Goal: Information Seeking & Learning: Learn about a topic

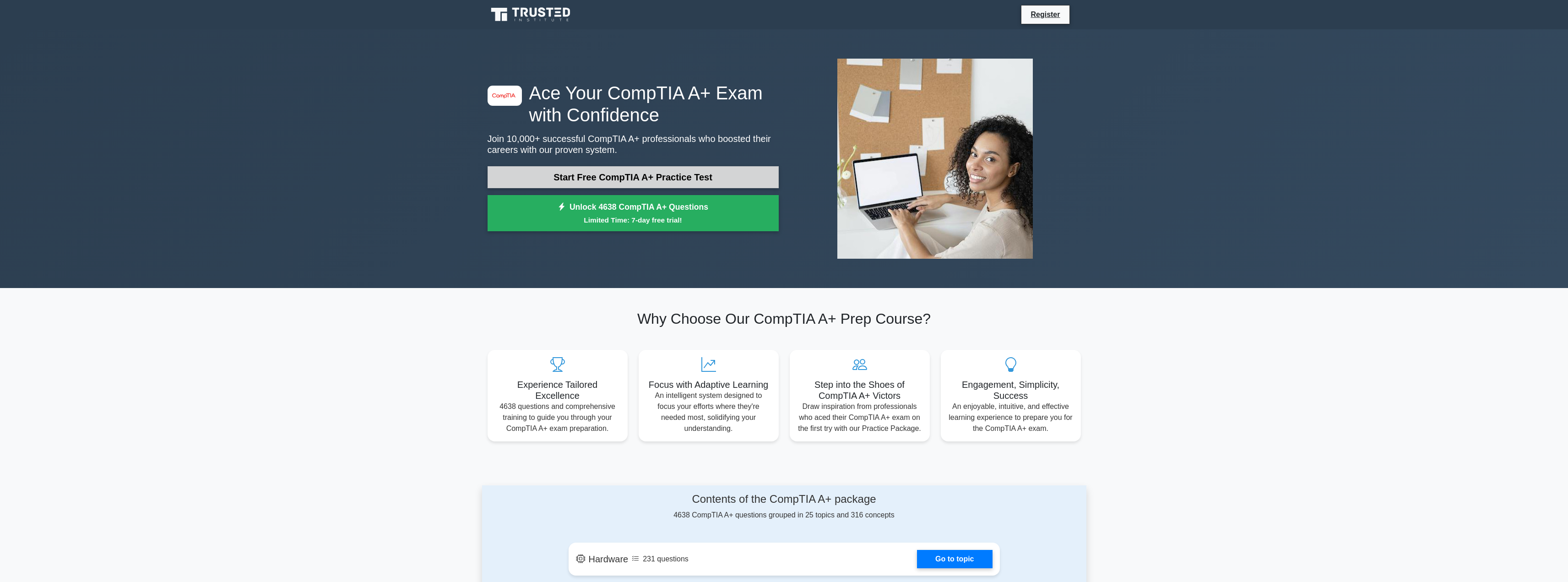
click at [570, 179] on link "Start Free CompTIA A+ Practice Test" at bounding box center [633, 177] width 291 height 22
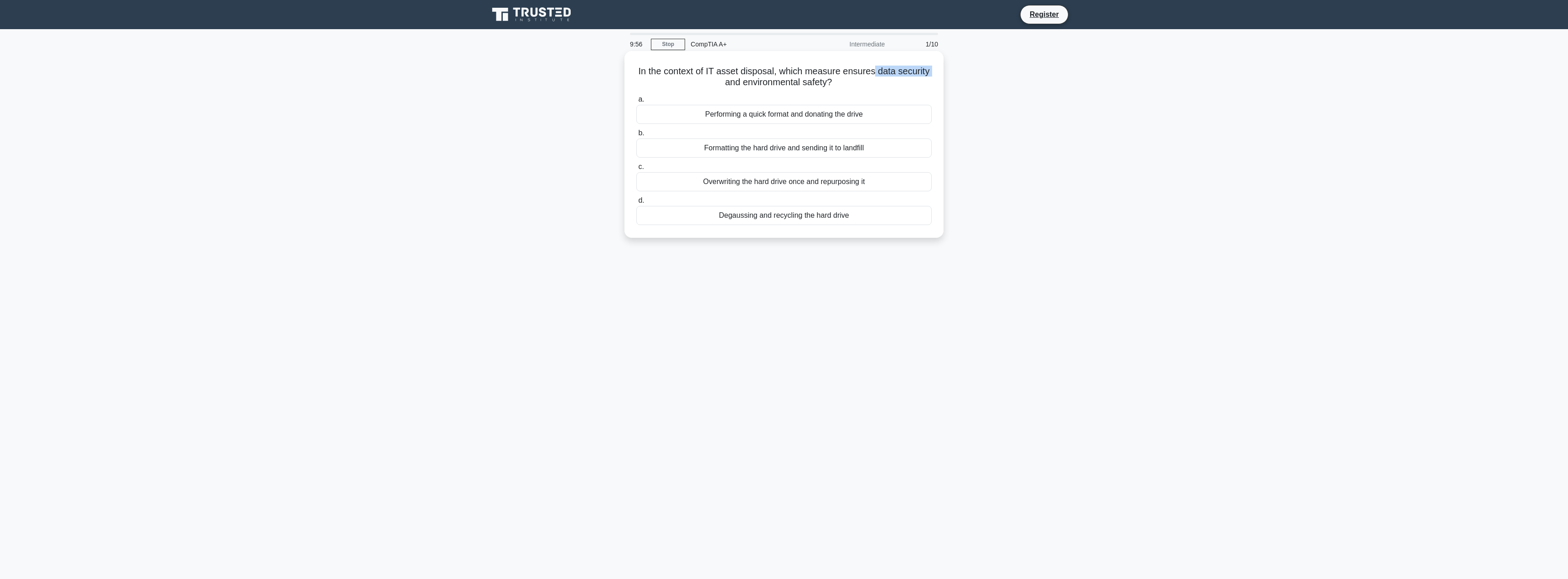
drag, startPoint x: 644, startPoint y: 77, endPoint x: 874, endPoint y: 74, distance: 230.0
click at [876, 72] on h5 "In the context of IT asset disposal, which measure ensures data security and en…" at bounding box center [784, 77] width 297 height 23
click at [863, 80] on h5 "In the context of IT asset disposal, which measure ensures data security and en…" at bounding box center [784, 77] width 297 height 23
drag, startPoint x: 797, startPoint y: 85, endPoint x: 707, endPoint y: 83, distance: 90.0
click at [707, 83] on h5 "In the context of IT asset disposal, which measure ensures data security and en…" at bounding box center [784, 77] width 297 height 23
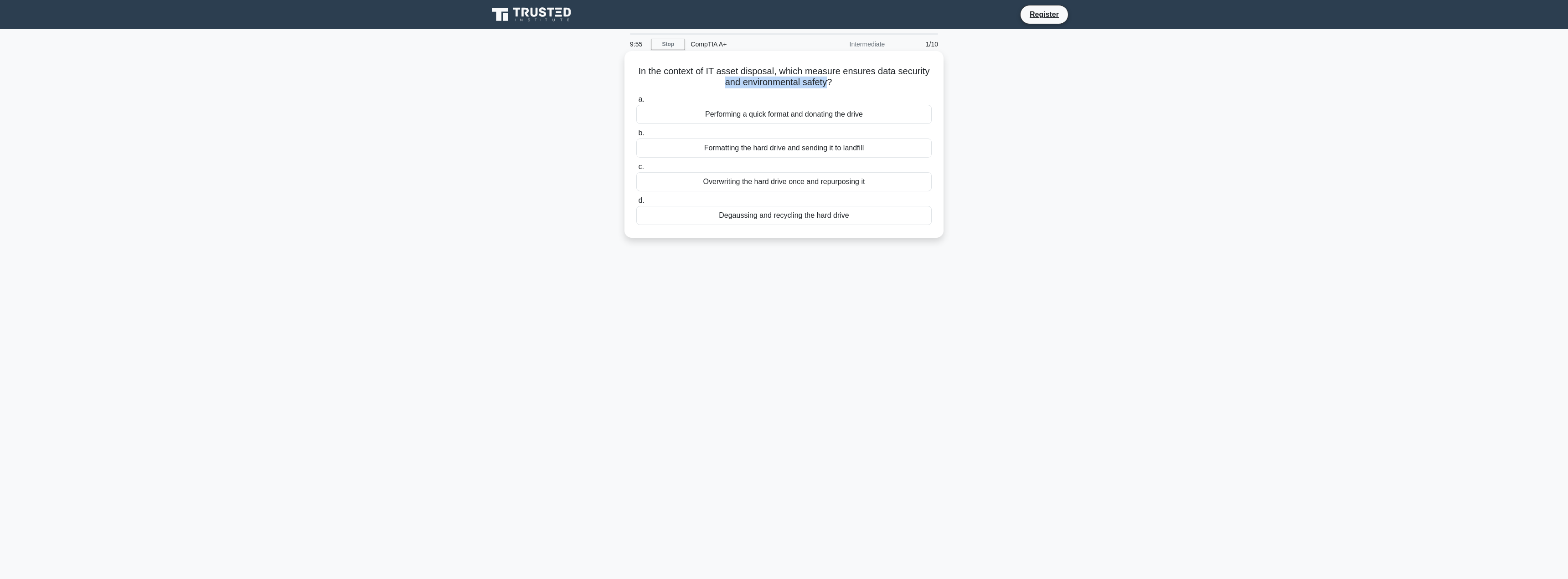
click at [736, 83] on h5 "In the context of IT asset disposal, which measure ensures data security and en…" at bounding box center [784, 77] width 297 height 23
click at [843, 83] on icon ".spinner_0XTQ{transform-origin:center;animation:spinner_y6GP .75s linear infini…" at bounding box center [838, 83] width 11 height 11
click at [787, 218] on div "Degaussing and recycling the hard drive" at bounding box center [783, 215] width 295 height 19
click at [636, 204] on input "d. Degaussing and recycling the hard drive" at bounding box center [636, 201] width 0 height 6
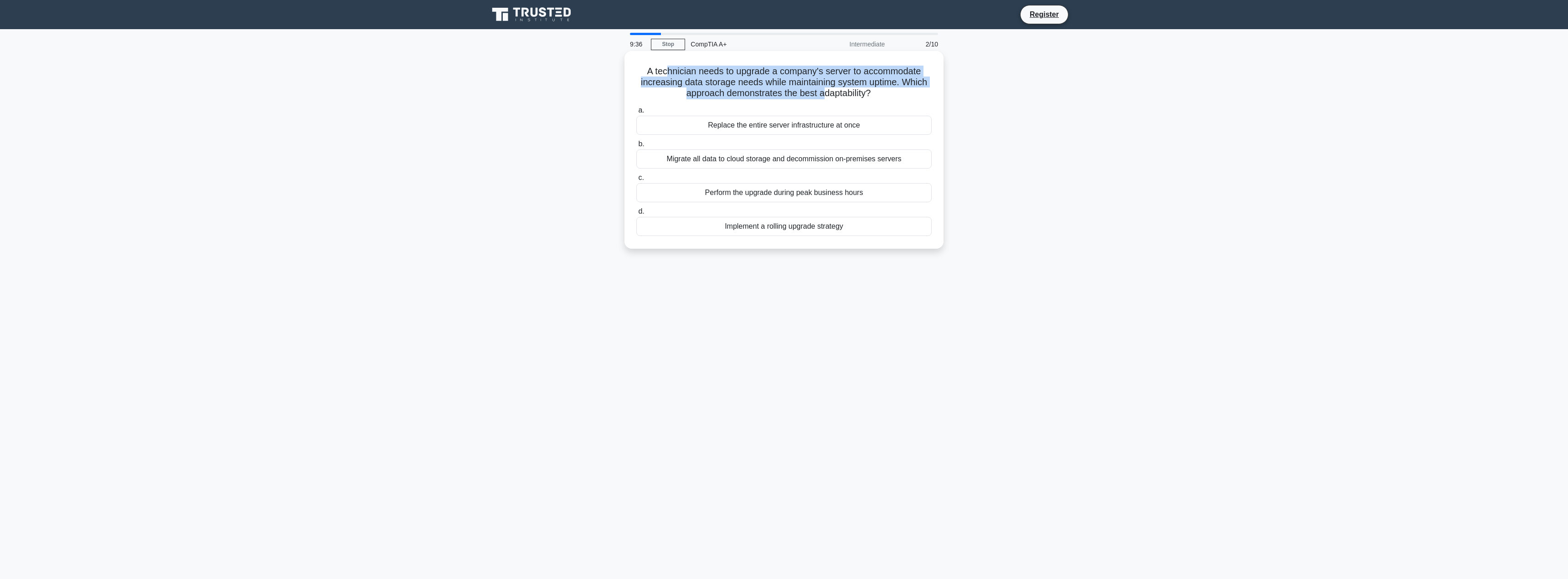
drag, startPoint x: 670, startPoint y: 70, endPoint x: 821, endPoint y: 91, distance: 152.5
click at [821, 91] on h5 "A technician needs to upgrade a company's server to accommodate increasing data…" at bounding box center [784, 82] width 297 height 33
click at [752, 159] on div "Migrate all data to cloud storage and decommission on-premises servers" at bounding box center [783, 159] width 295 height 19
click at [636, 147] on input "b. Migrate all data to cloud storage and decommission on-premises servers" at bounding box center [636, 144] width 0 height 6
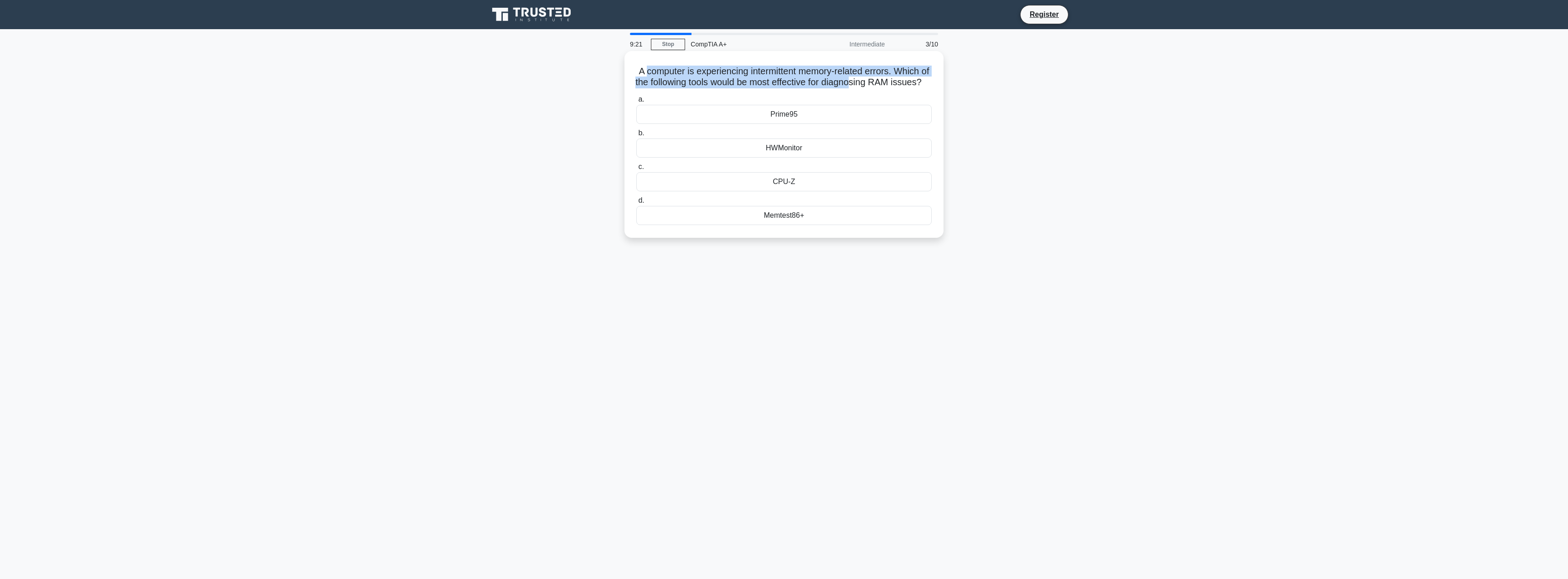
drag, startPoint x: 648, startPoint y: 74, endPoint x: 884, endPoint y: 86, distance: 236.3
click at [884, 86] on h5 "A computer is experiencing intermittent memory-related errors. Which of the fol…" at bounding box center [784, 77] width 297 height 23
click at [873, 102] on div "A computer is experiencing intermittent memory-related errors. Which of the fol…" at bounding box center [784, 144] width 312 height 179
click at [788, 225] on div "Memtest86+" at bounding box center [783, 215] width 295 height 19
click at [636, 204] on input "d. Memtest86+" at bounding box center [636, 201] width 0 height 6
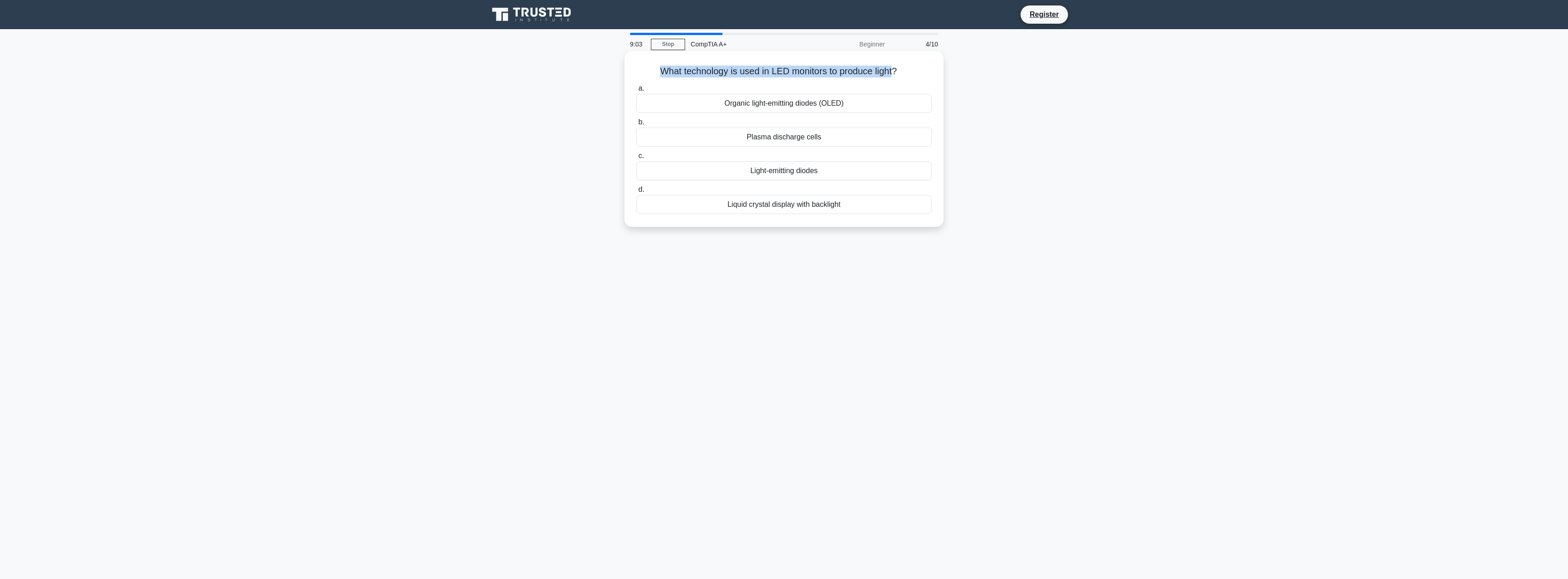
drag, startPoint x: 896, startPoint y: 71, endPoint x: 645, endPoint y: 74, distance: 251.0
click at [645, 74] on h5 "What technology is used in LED monitors to produce light? .spinner_0XTQ{transfo…" at bounding box center [784, 71] width 297 height 12
copy h5 "What technology is used in LED monitors to produce light"
click at [802, 175] on div "Light-emitting diodes" at bounding box center [783, 170] width 295 height 19
click at [636, 159] on input "c. Light-emitting diodes" at bounding box center [636, 156] width 0 height 6
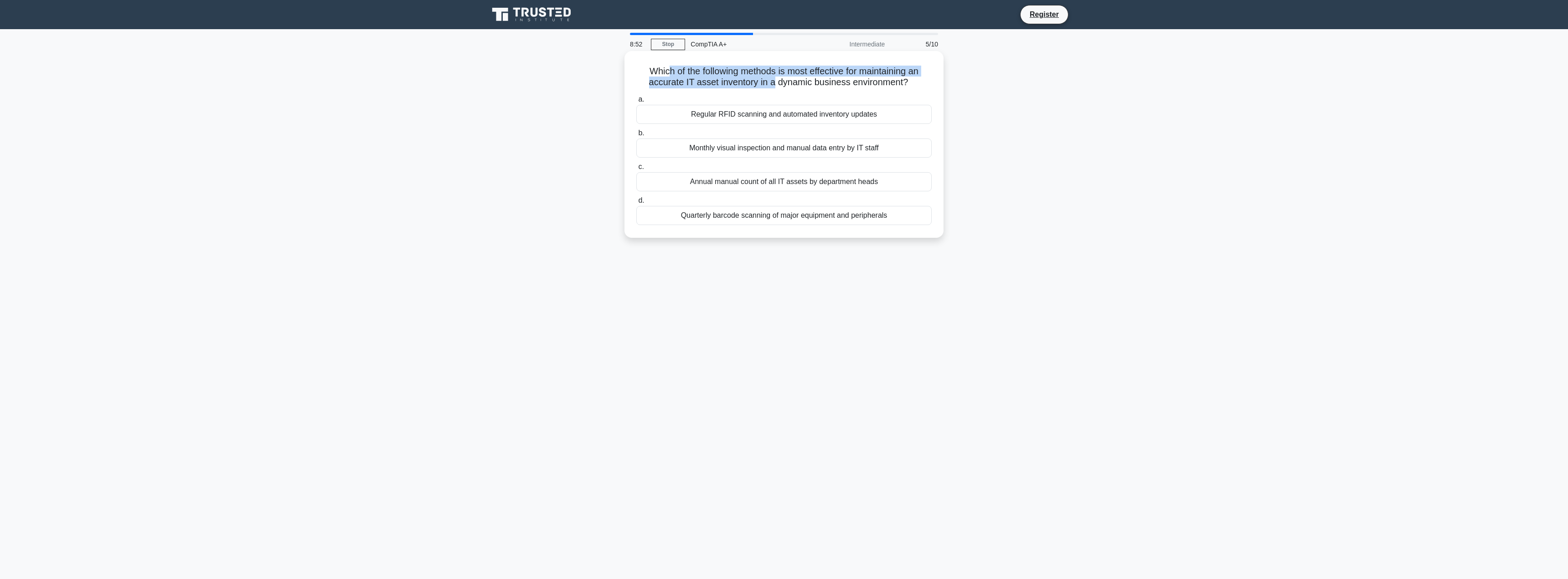
drag, startPoint x: 664, startPoint y: 67, endPoint x: 774, endPoint y: 86, distance: 111.6
click at [774, 86] on h5 "Which of the following methods is most effective for maintaining an accurate IT…" at bounding box center [784, 77] width 297 height 23
click at [789, 85] on h5 "Which of the following methods is most effective for maintaining an accurate IT…" at bounding box center [784, 77] width 297 height 23
click at [769, 117] on div "Regular RFID scanning and automated inventory updates" at bounding box center [783, 114] width 295 height 19
click at [636, 102] on input "a. Regular RFID scanning and automated inventory updates" at bounding box center [636, 100] width 0 height 6
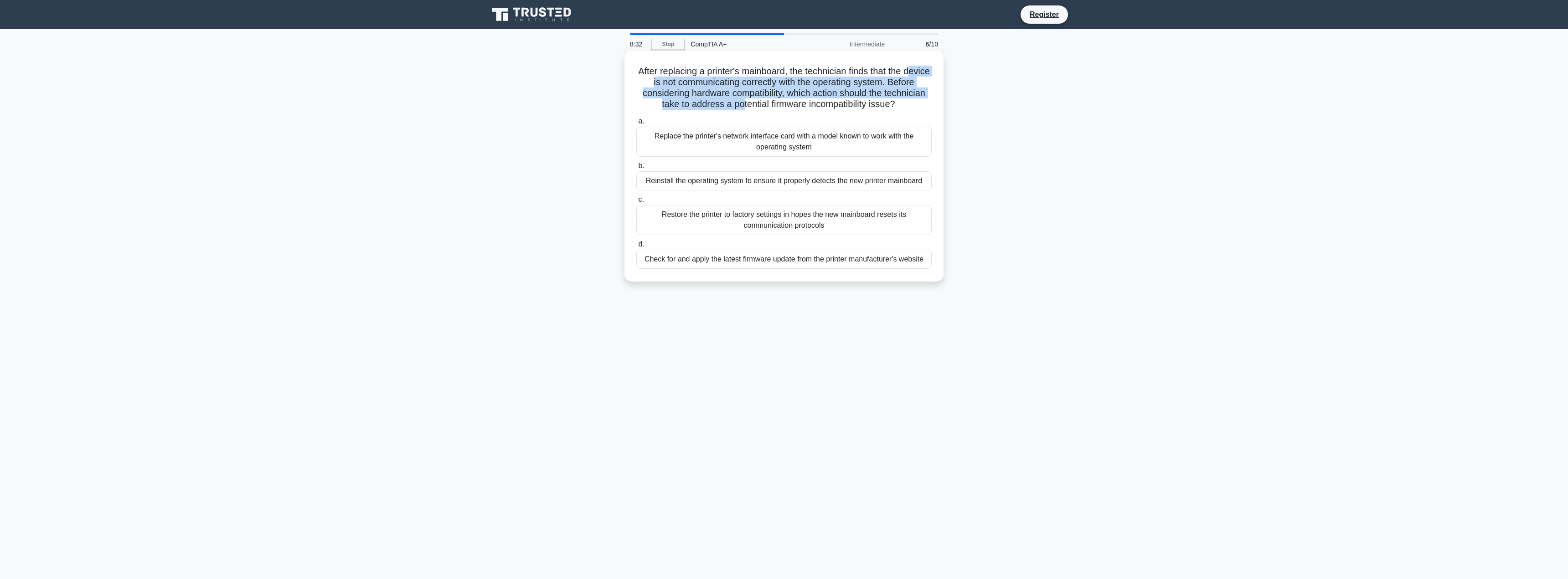
drag, startPoint x: 654, startPoint y: 77, endPoint x: 775, endPoint y: 103, distance: 123.8
click at [767, 100] on h5 "After replacing a printer's mainboard, the technician finds that the device is …" at bounding box center [784, 88] width 297 height 44
click at [775, 103] on h5 "After replacing a printer's mainboard, the technician finds that the device is …" at bounding box center [784, 88] width 297 height 44
drag, startPoint x: 711, startPoint y: 72, endPoint x: 901, endPoint y: 106, distance: 193.0
click at [901, 106] on h5 "After replacing a printer's mainboard, the technician finds that the device is …" at bounding box center [784, 88] width 297 height 44
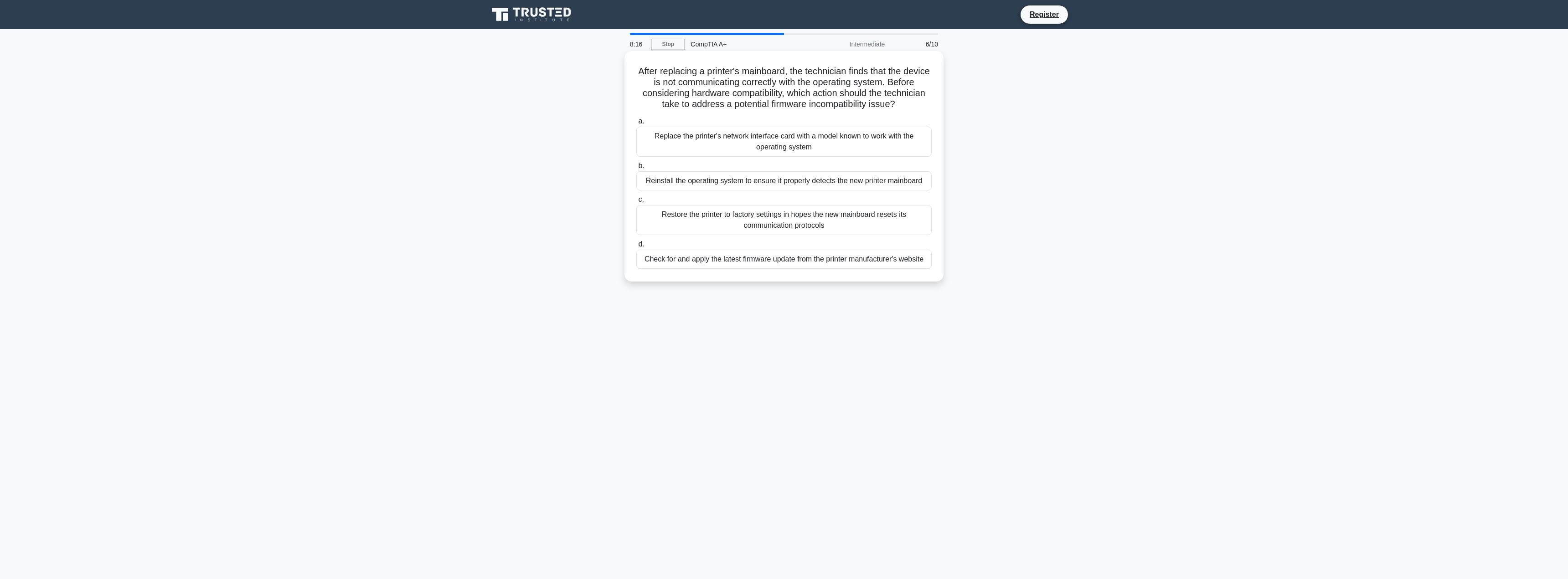
click at [899, 110] on h5 "After replacing a printer's mainboard, the technician finds that the device is …" at bounding box center [784, 88] width 297 height 44
click at [861, 269] on div "Check for and apply the latest firmware update from the printer manufacturer's …" at bounding box center [783, 258] width 295 height 19
click at [636, 248] on input "d. Check for and apply the latest firmware update from the printer manufacturer…" at bounding box center [636, 244] width 0 height 6
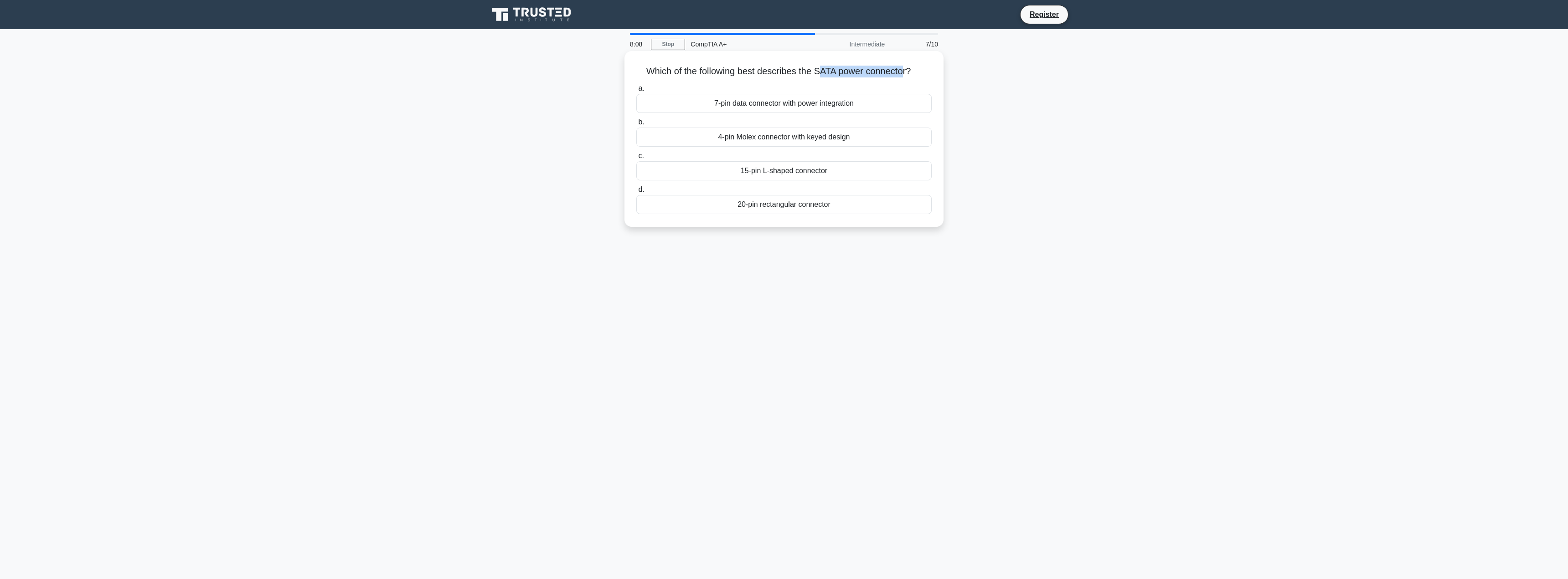
drag, startPoint x: 853, startPoint y: 75, endPoint x: 904, endPoint y: 78, distance: 51.1
click at [904, 78] on div "Which of the following best describes the SATA power connector? .spinner_0XTQ{t…" at bounding box center [784, 139] width 312 height 168
click at [911, 76] on h5 "Which of the following best describes the SATA power connector? .spinner_0XTQ{t…" at bounding box center [784, 71] width 297 height 12
drag, startPoint x: 648, startPoint y: 74, endPoint x: 881, endPoint y: 77, distance: 233.0
click at [881, 77] on h5 "Which of the following best describes the SATA power connector? .spinner_0XTQ{t…" at bounding box center [784, 71] width 297 height 12
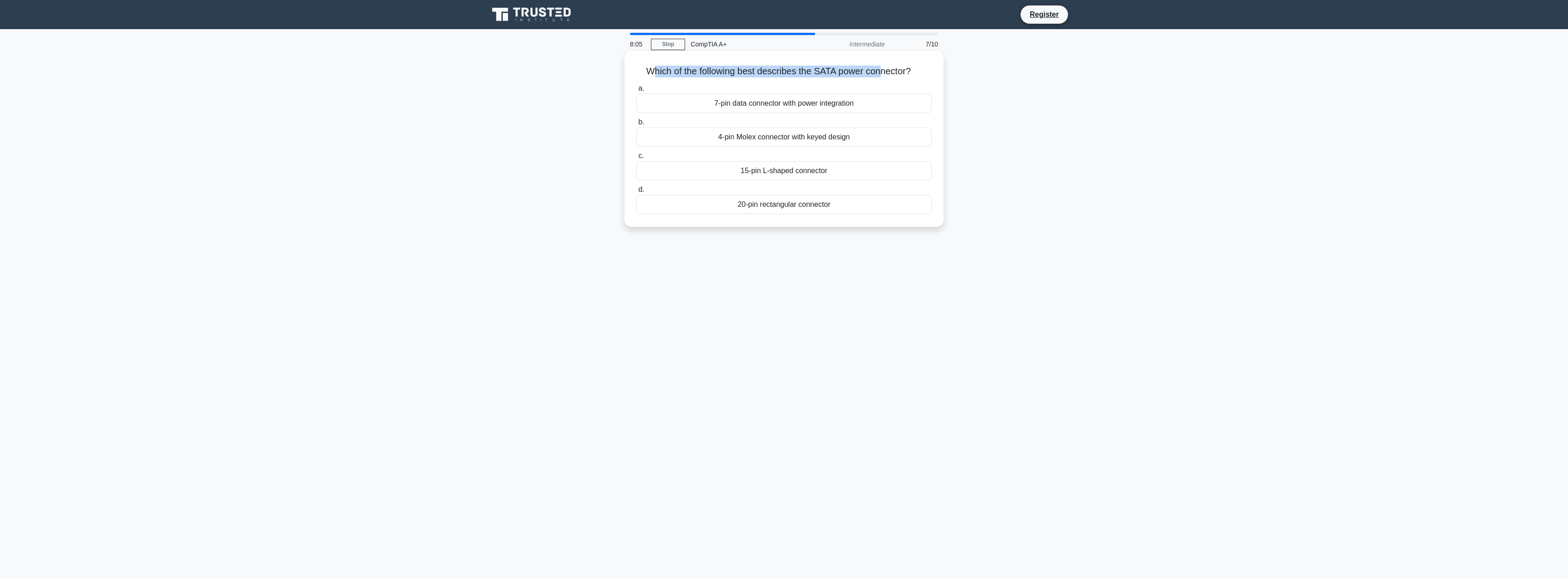
click at [881, 77] on h5 "Which of the following best describes the SATA power connector? .spinner_0XTQ{t…" at bounding box center [784, 71] width 297 height 12
drag, startPoint x: 838, startPoint y: 74, endPoint x: 823, endPoint y: 73, distance: 15.0
click at [823, 73] on h5 "Which of the following best describes the SATA power connector? .spinner_0XTQ{t…" at bounding box center [784, 71] width 297 height 12
click at [860, 73] on h5 "Which of the following best describes the SATA power connector? .spinner_0XTQ{t…" at bounding box center [784, 71] width 297 height 12
click at [752, 106] on div "7-pin data connector with power integration" at bounding box center [783, 103] width 295 height 19
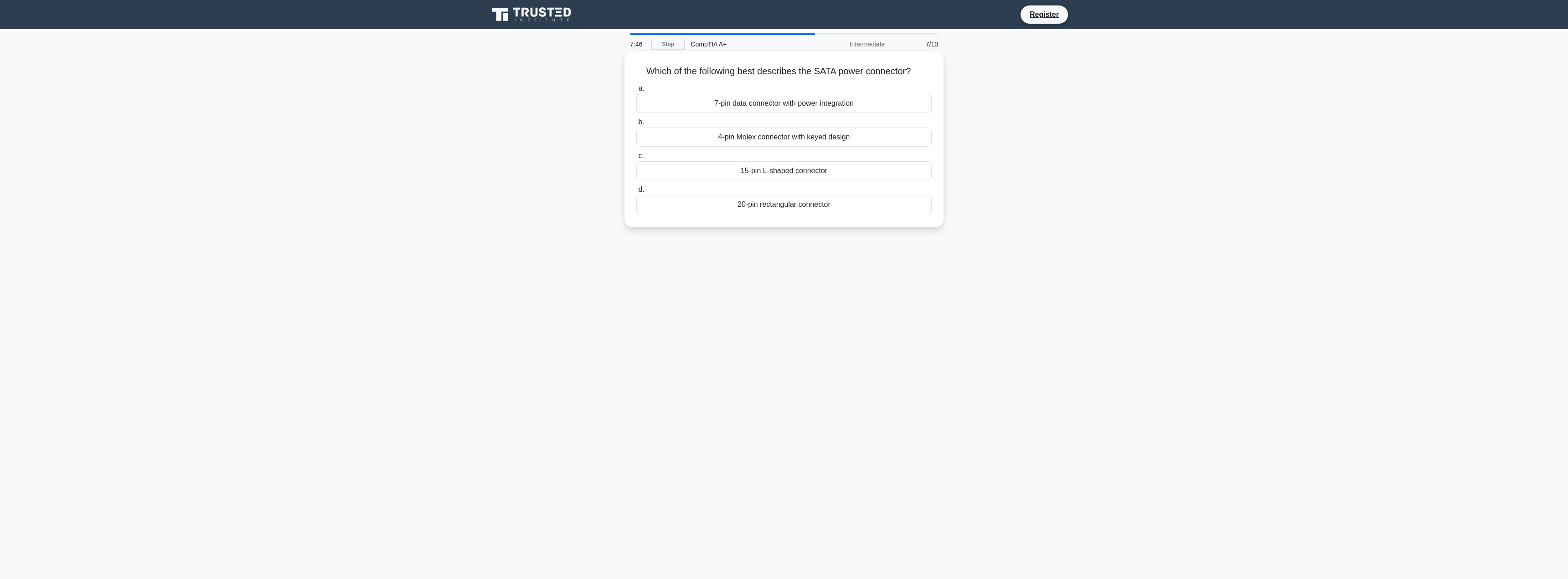
click at [636, 92] on input "a. 7-pin data connector with power integration" at bounding box center [636, 89] width 0 height 6
click at [769, 113] on div "Router" at bounding box center [783, 114] width 295 height 19
click at [636, 102] on input "a. Router" at bounding box center [636, 100] width 0 height 6
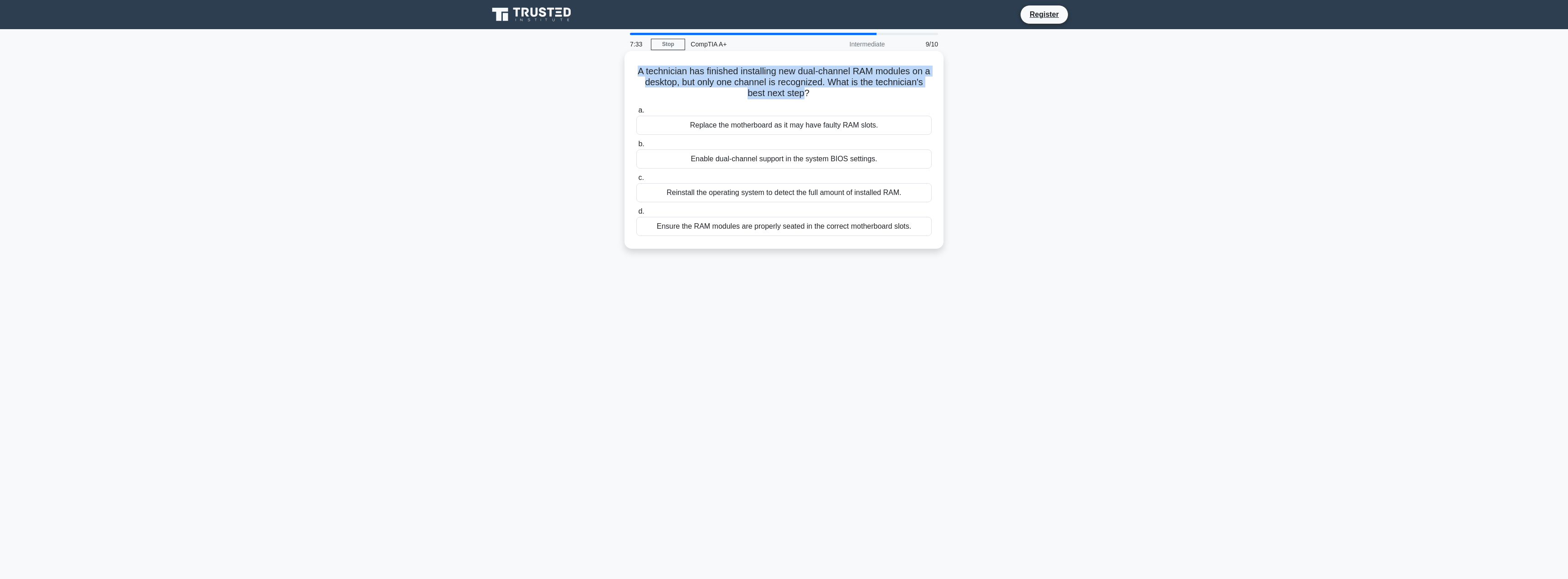
drag, startPoint x: 639, startPoint y: 71, endPoint x: 805, endPoint y: 94, distance: 167.6
click at [805, 94] on h5 "A technician has finished installing new dual-channel RAM modules on a desktop,…" at bounding box center [784, 82] width 297 height 33
click at [807, 93] on h5 "A technician has finished installing new dual-channel RAM modules on a desktop,…" at bounding box center [784, 82] width 297 height 33
click at [868, 229] on div "Ensure the RAM modules are properly seated in the correct motherboard slots." at bounding box center [783, 226] width 295 height 19
click at [636, 215] on input "d. Ensure the RAM modules are properly seated in the correct motherboard slots." at bounding box center [636, 212] width 0 height 6
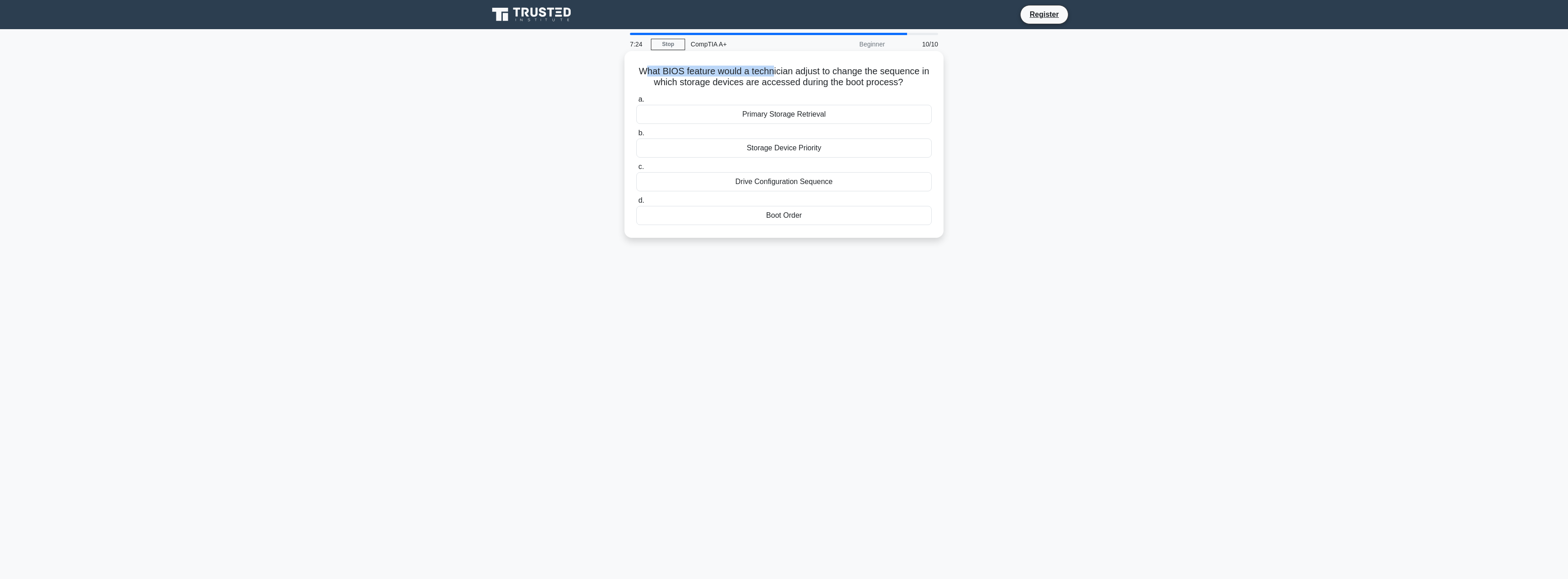
drag, startPoint x: 642, startPoint y: 71, endPoint x: 772, endPoint y: 75, distance: 130.1
click at [772, 75] on h5 "What BIOS feature would a technician adjust to change the sequence in which sto…" at bounding box center [784, 77] width 297 height 23
drag, startPoint x: 752, startPoint y: 76, endPoint x: 783, endPoint y: 81, distance: 31.4
click at [782, 81] on h5 "What BIOS feature would a technician adjust to change the sequence in which sto…" at bounding box center [784, 77] width 297 height 23
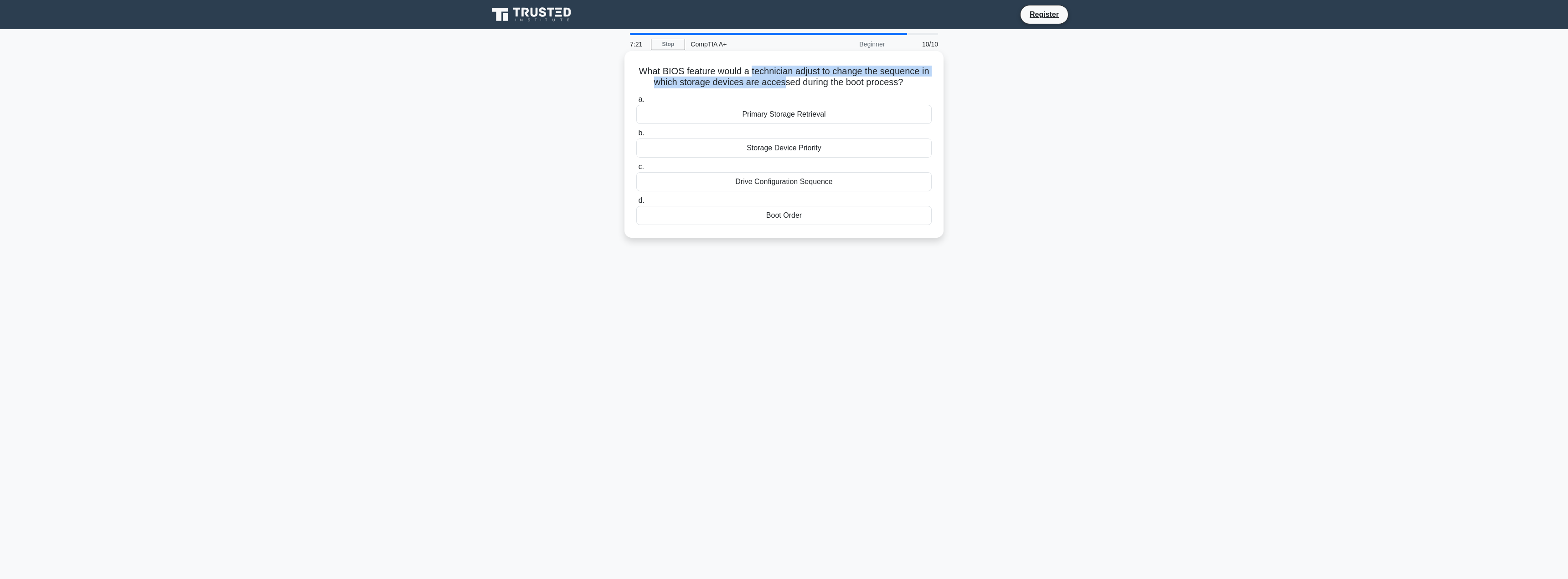
click at [783, 81] on h5 "What BIOS feature would a technician adjust to change the sequence in which sto…" at bounding box center [784, 77] width 297 height 23
click at [809, 83] on h5 "What BIOS feature would a technician adjust to change the sequence in which sto…" at bounding box center [784, 77] width 297 height 23
drag, startPoint x: 637, startPoint y: 74, endPoint x: 867, endPoint y: 81, distance: 230.1
click at [868, 81] on h5 "What BIOS feature would a technician adjust to change the sequence in which sto…" at bounding box center [784, 77] width 297 height 23
click at [851, 84] on h5 "What BIOS feature would a technician adjust to change the sequence in which sto…" at bounding box center [784, 77] width 297 height 23
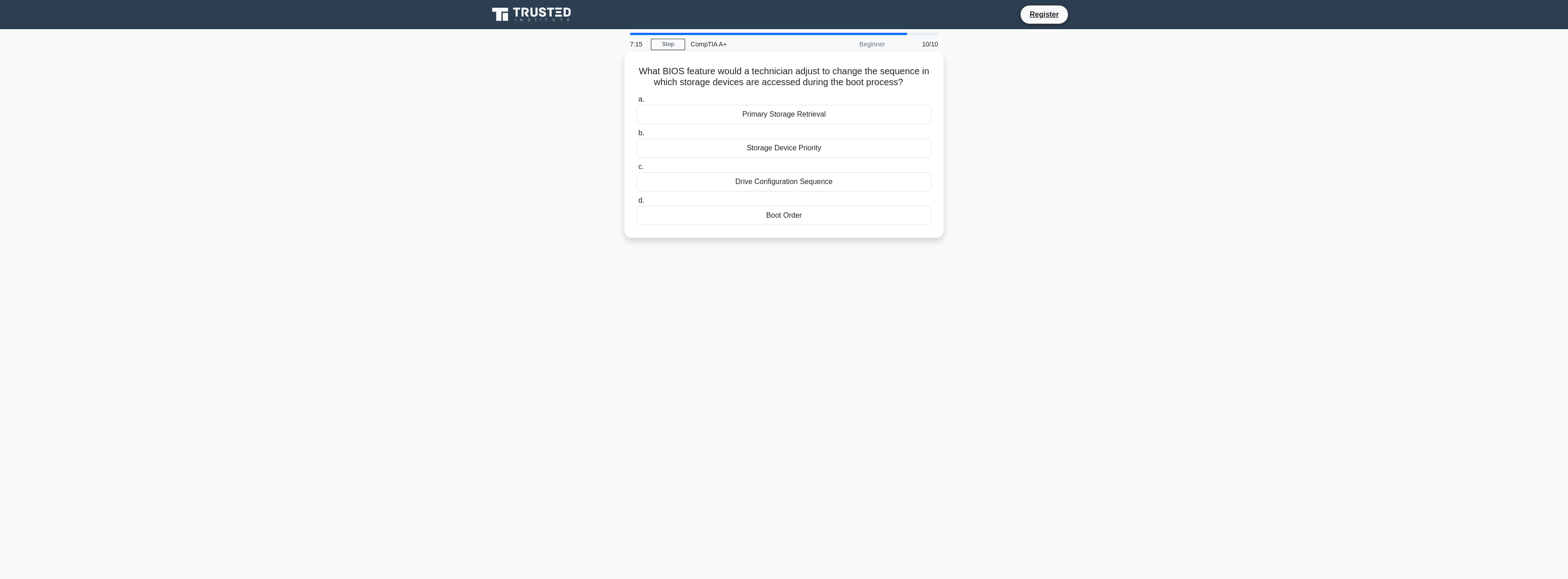
click at [787, 215] on div "Boot Order" at bounding box center [783, 215] width 295 height 19
click at [636, 204] on input "d. Boot Order" at bounding box center [636, 201] width 0 height 6
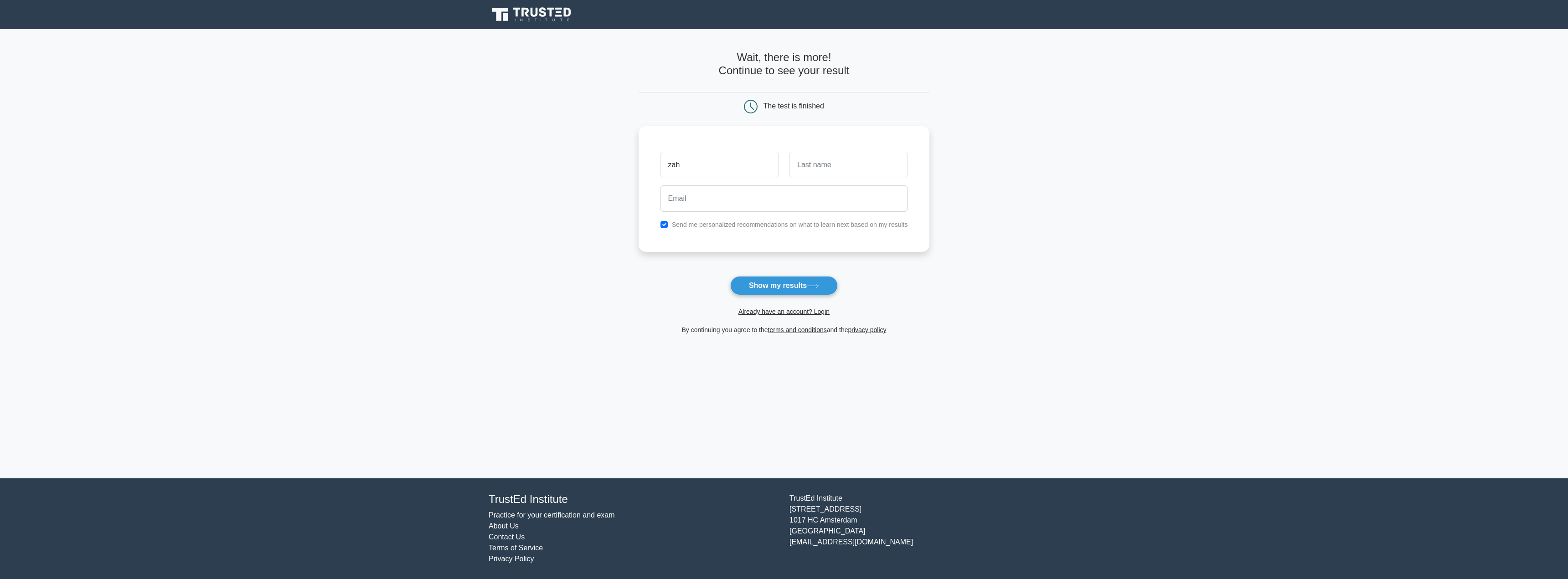
type input "zah"
click at [827, 170] on input "text" at bounding box center [849, 164] width 118 height 26
type input "kez"
click at [734, 207] on input "email" at bounding box center [784, 198] width 248 height 26
type input "[EMAIL_ADDRESS][DOMAIN_NAME]"
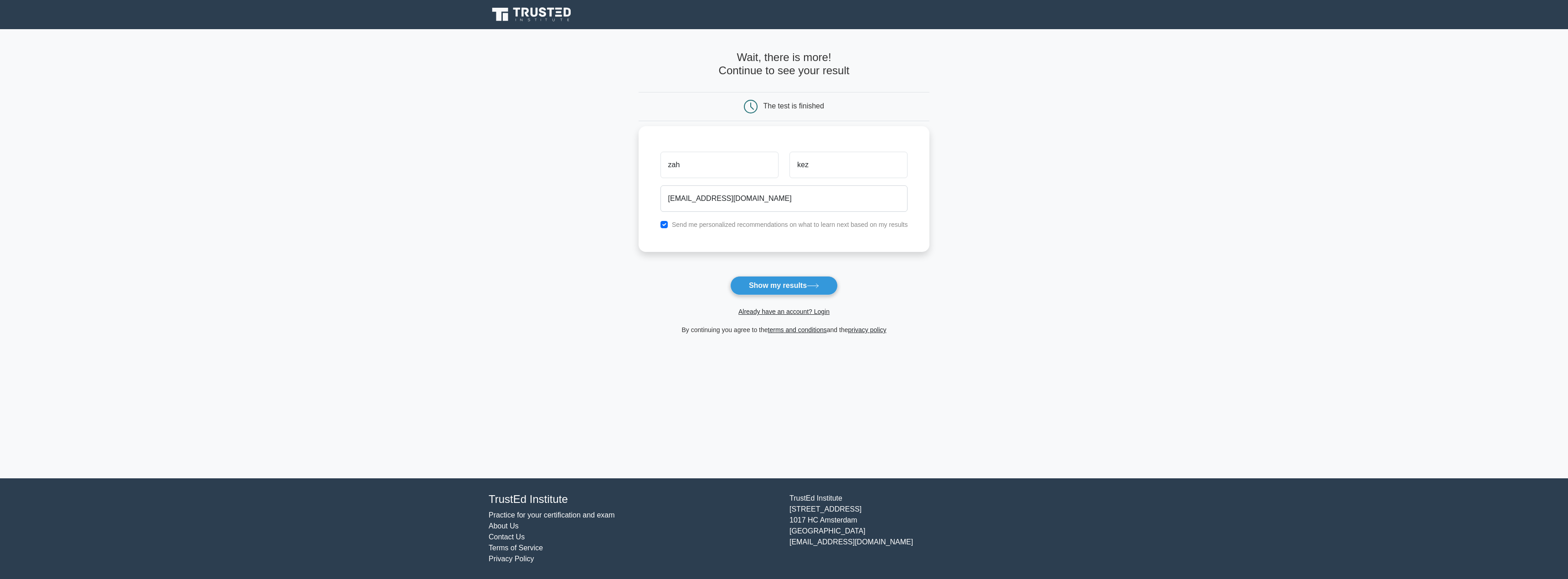
click at [727, 226] on label "Send me personalized recommendations on what to learn next based on my results" at bounding box center [790, 224] width 236 height 7
click at [667, 227] on input "checkbox" at bounding box center [664, 224] width 7 height 7
checkbox input "false"
click at [808, 286] on button "Show my results" at bounding box center [784, 285] width 108 height 19
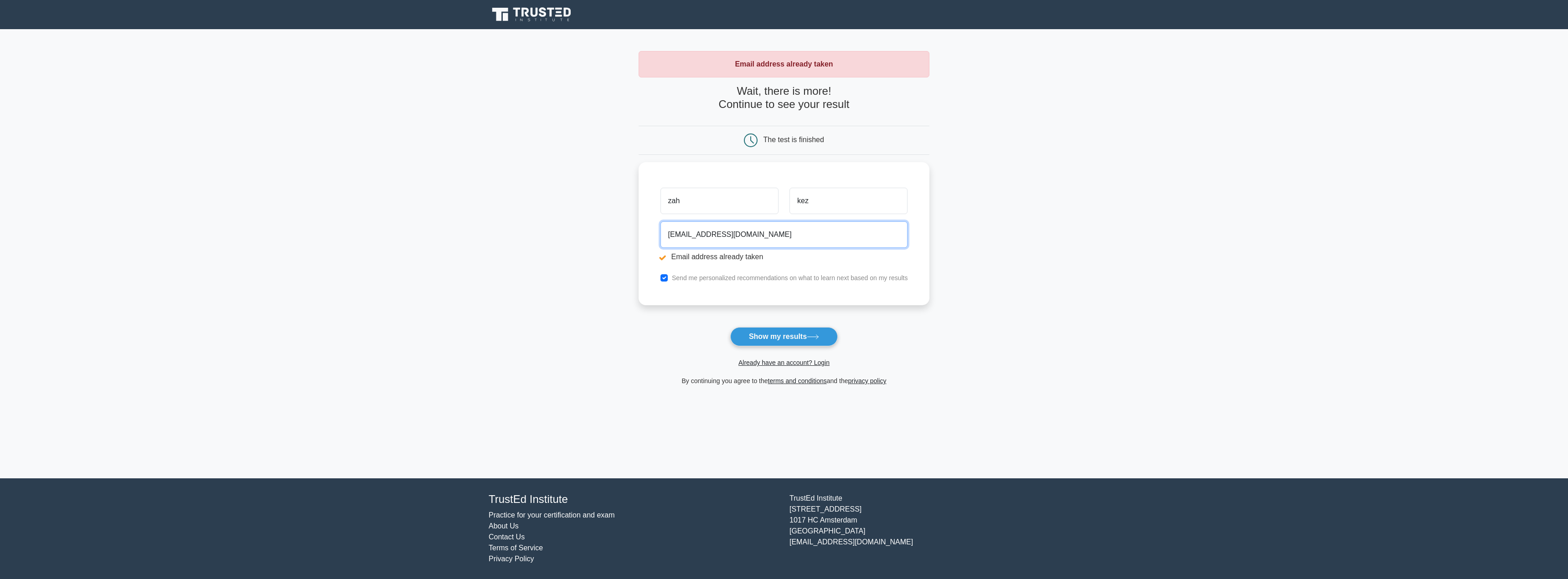
drag, startPoint x: 707, startPoint y: 232, endPoint x: 638, endPoint y: 225, distance: 69.4
click at [636, 233] on main "Email address already taken Wait, there is more! Continue to see your result Th…" at bounding box center [784, 254] width 1568 height 449
type input "reflectionv1ds2@gmail.com"
click at [793, 331] on button "Show my results" at bounding box center [784, 336] width 108 height 19
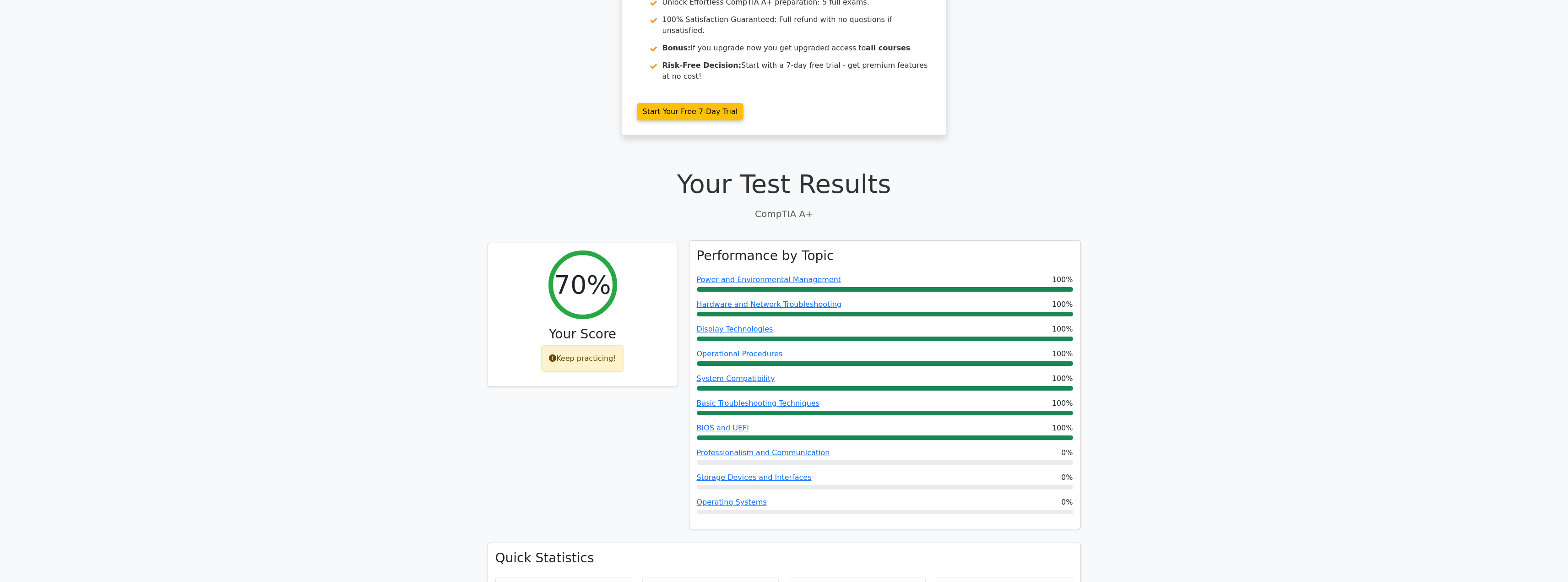
scroll to position [183, 0]
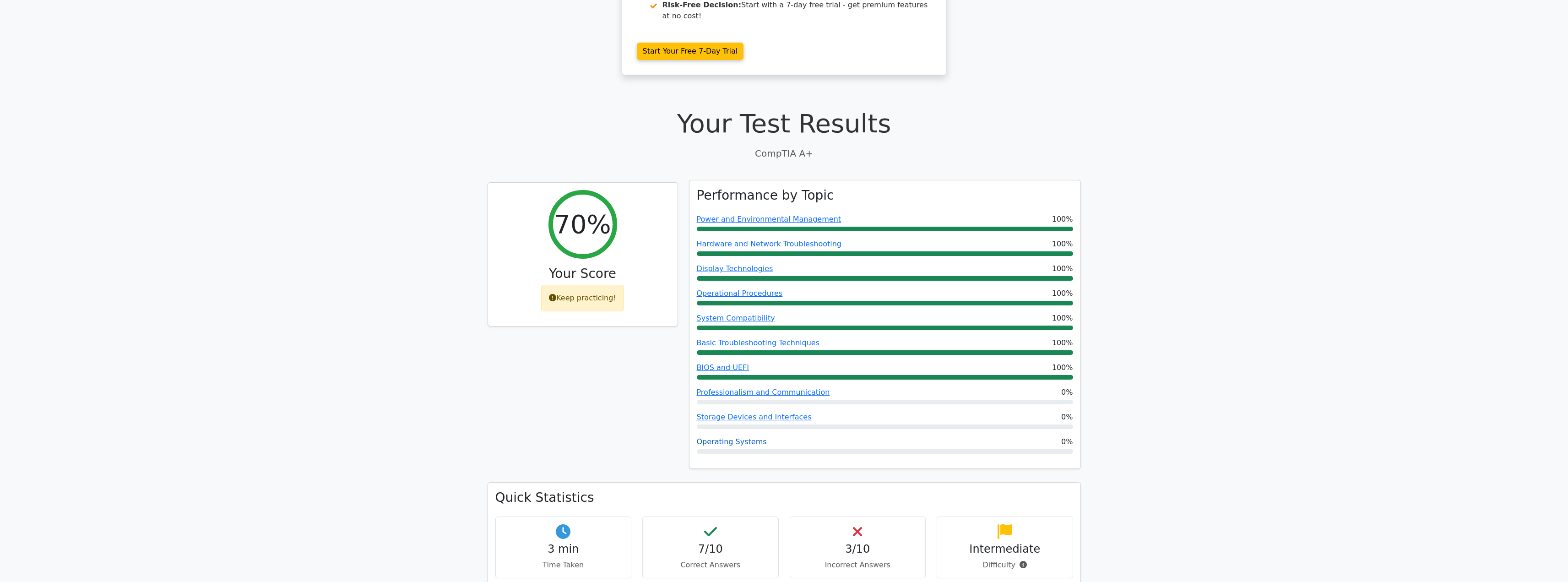
click at [752, 437] on link "Operating Systems" at bounding box center [732, 441] width 70 height 9
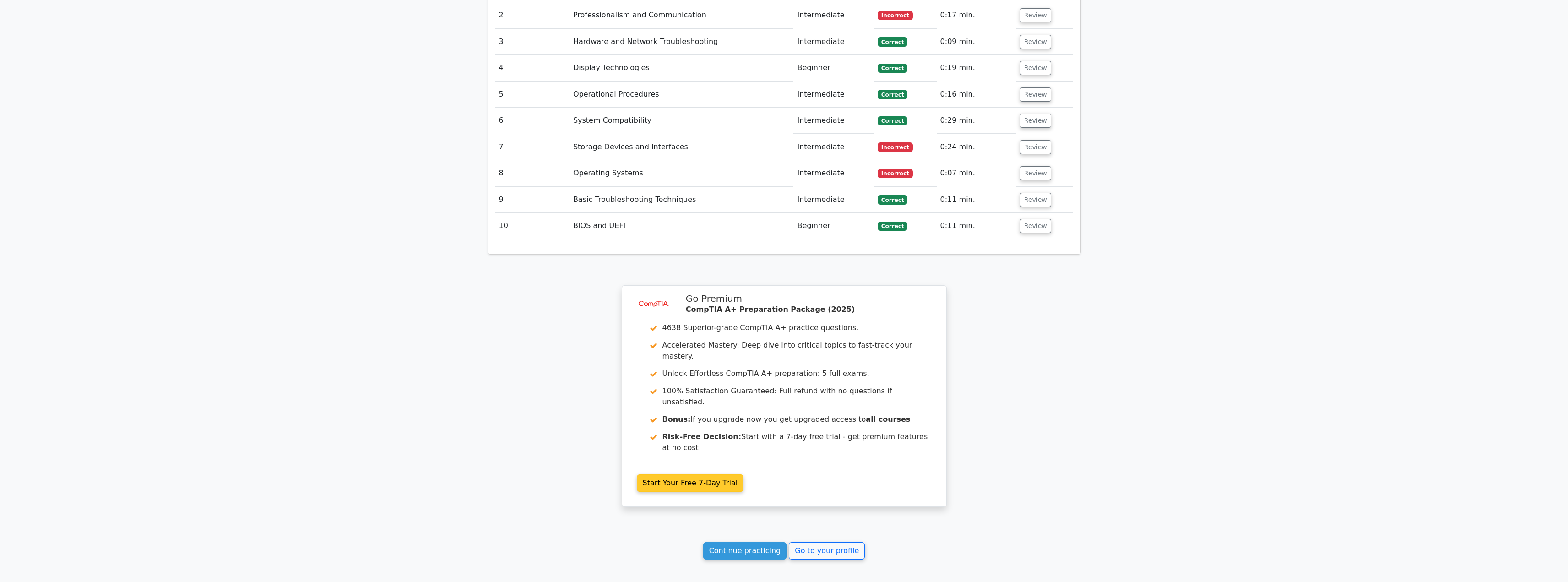
scroll to position [1099, 0]
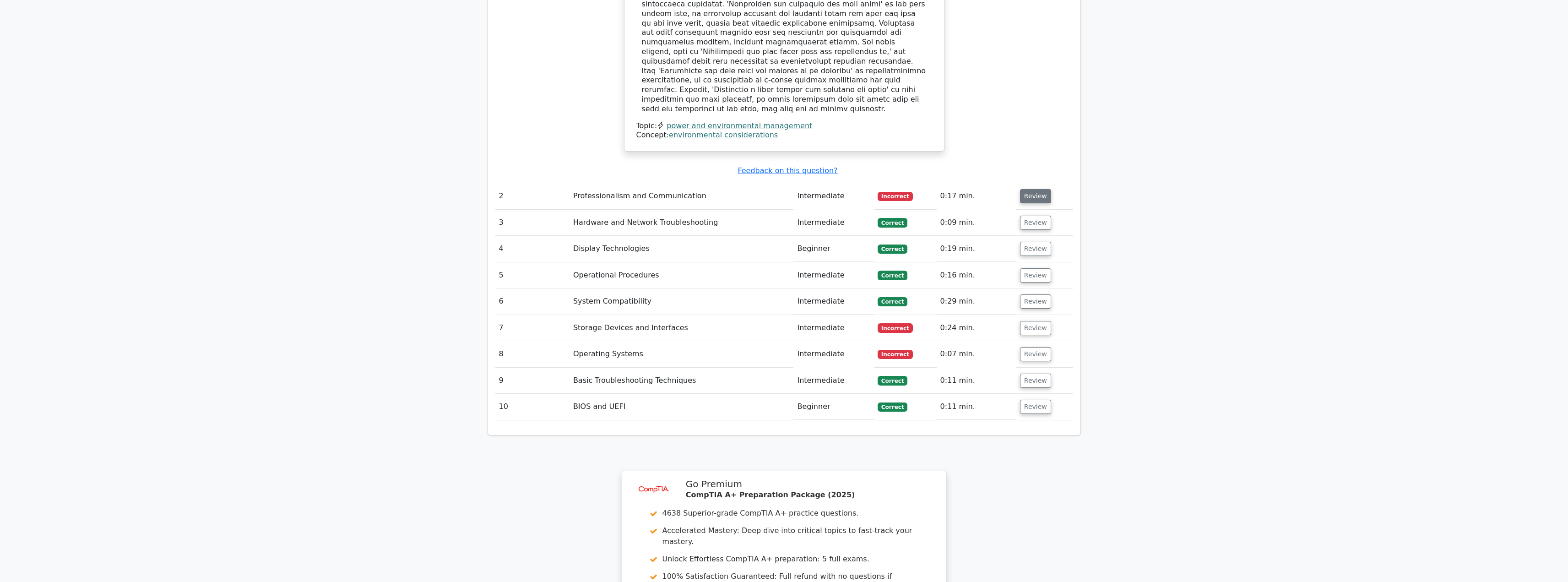
click at [1037, 189] on button "Review" at bounding box center [1035, 196] width 31 height 14
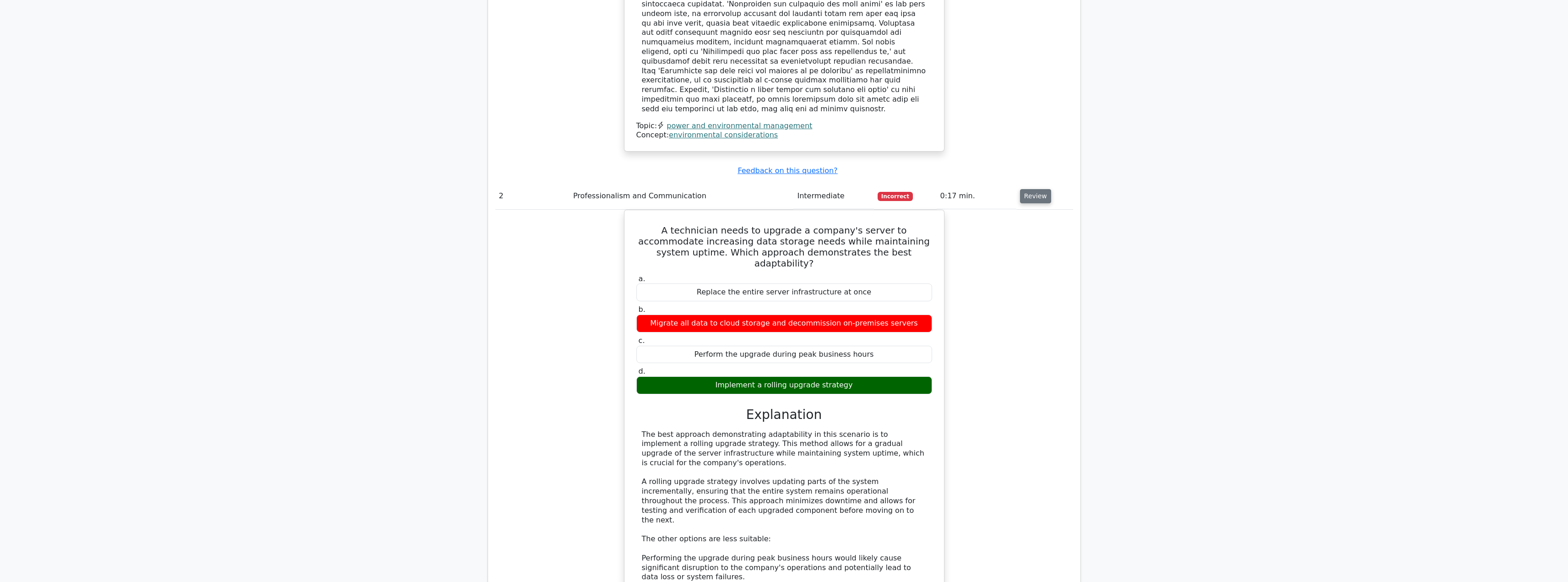
click at [1028, 189] on button "Review" at bounding box center [1035, 196] width 31 height 14
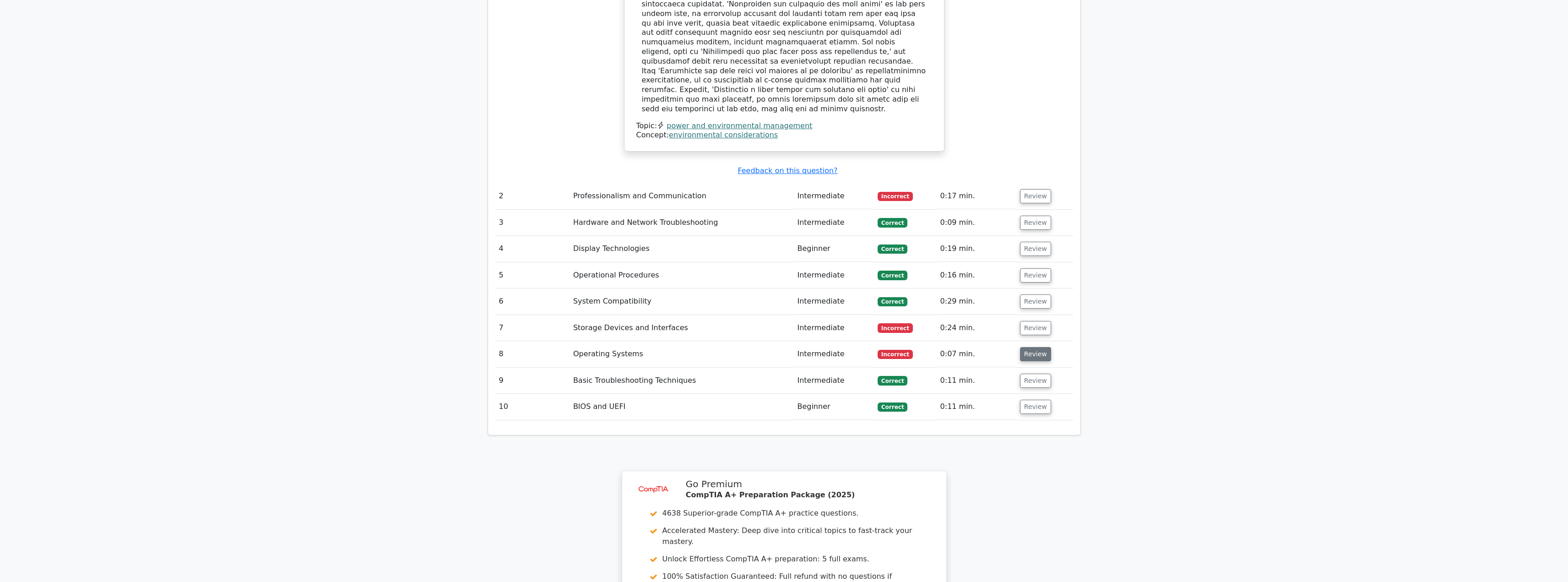
click at [1025, 347] on button "Review" at bounding box center [1035, 354] width 31 height 14
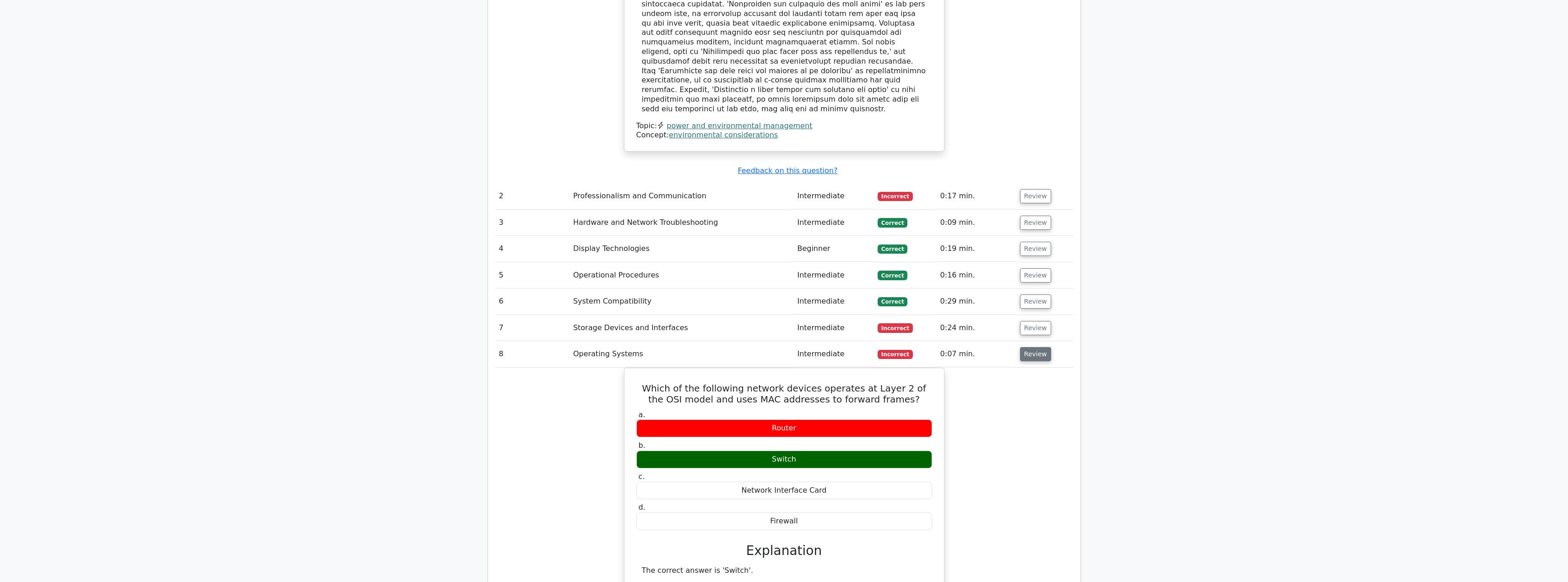
click at [1025, 347] on button "Review" at bounding box center [1035, 354] width 31 height 14
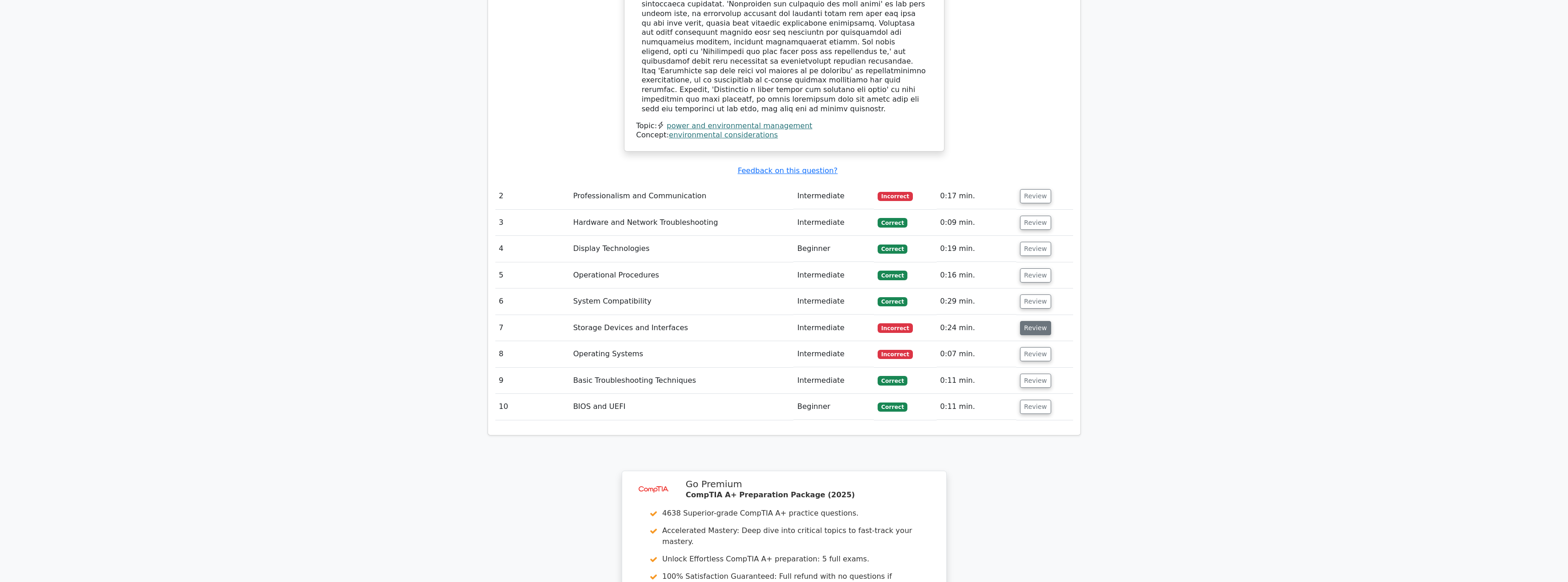
click at [1031, 321] on button "Review" at bounding box center [1035, 328] width 31 height 14
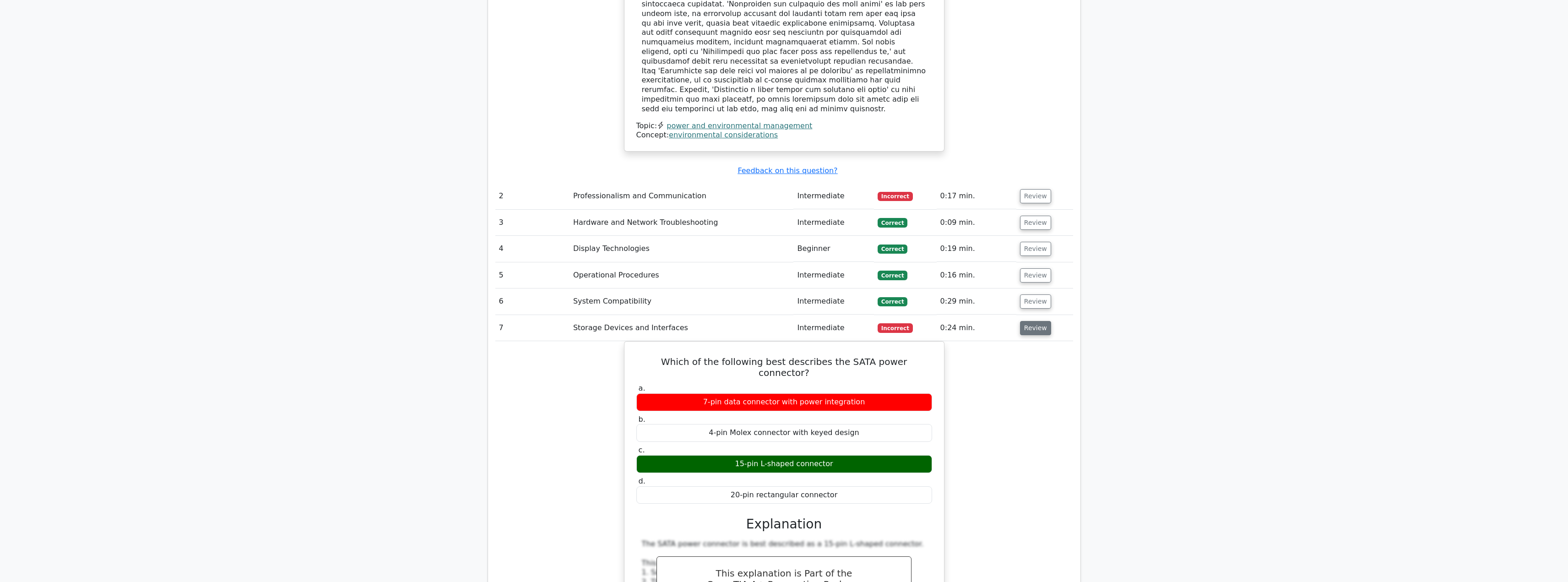
click at [1031, 321] on button "Review" at bounding box center [1035, 328] width 31 height 14
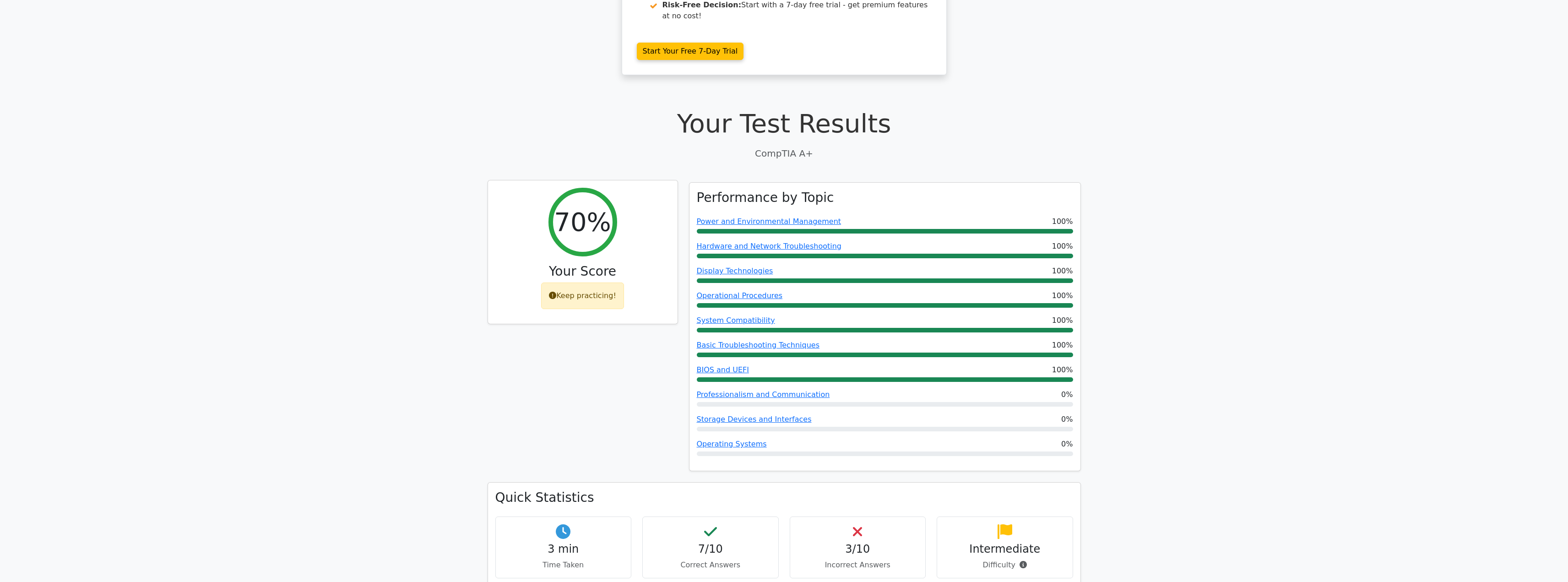
scroll to position [0, 0]
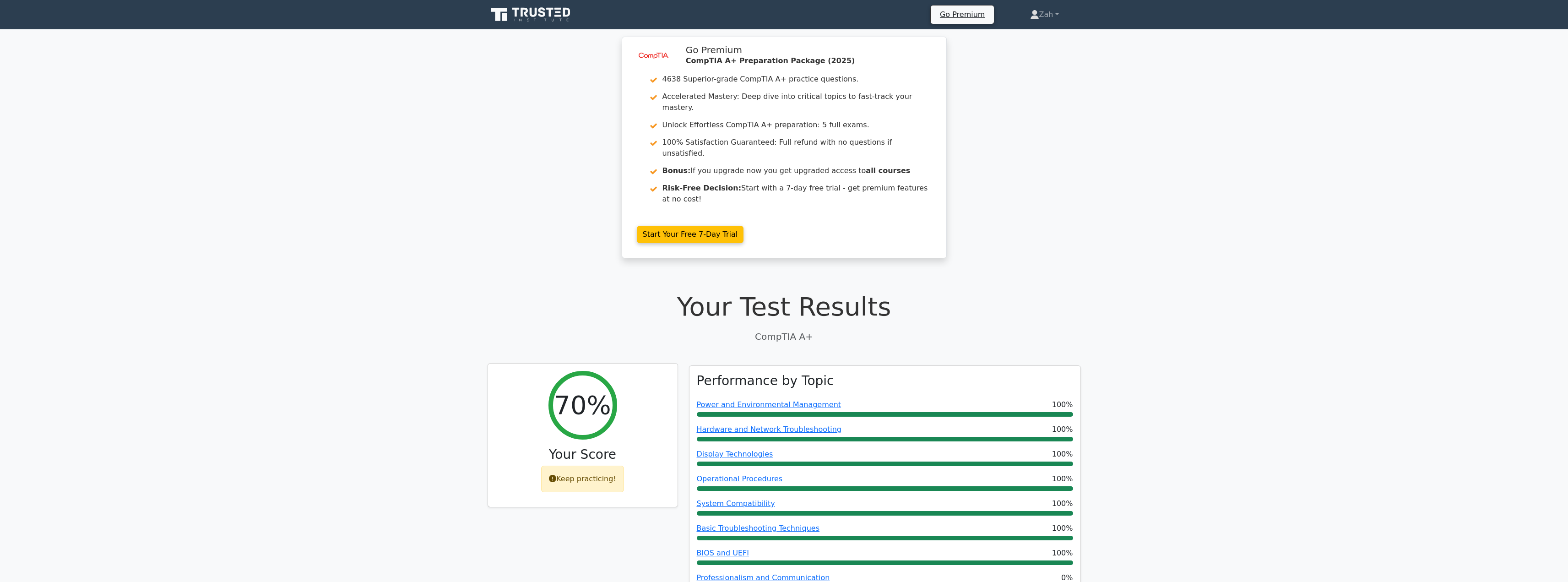
click at [554, 475] on icon at bounding box center [553, 479] width 7 height 7
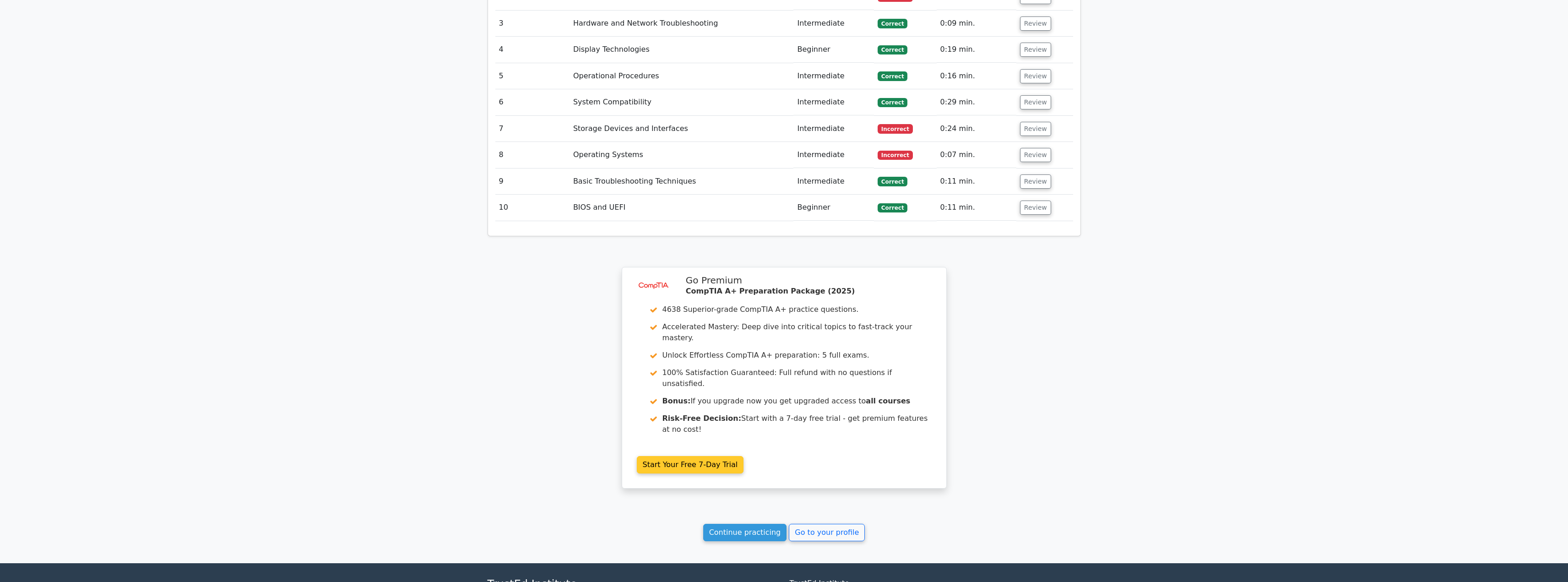
scroll to position [1311, 0]
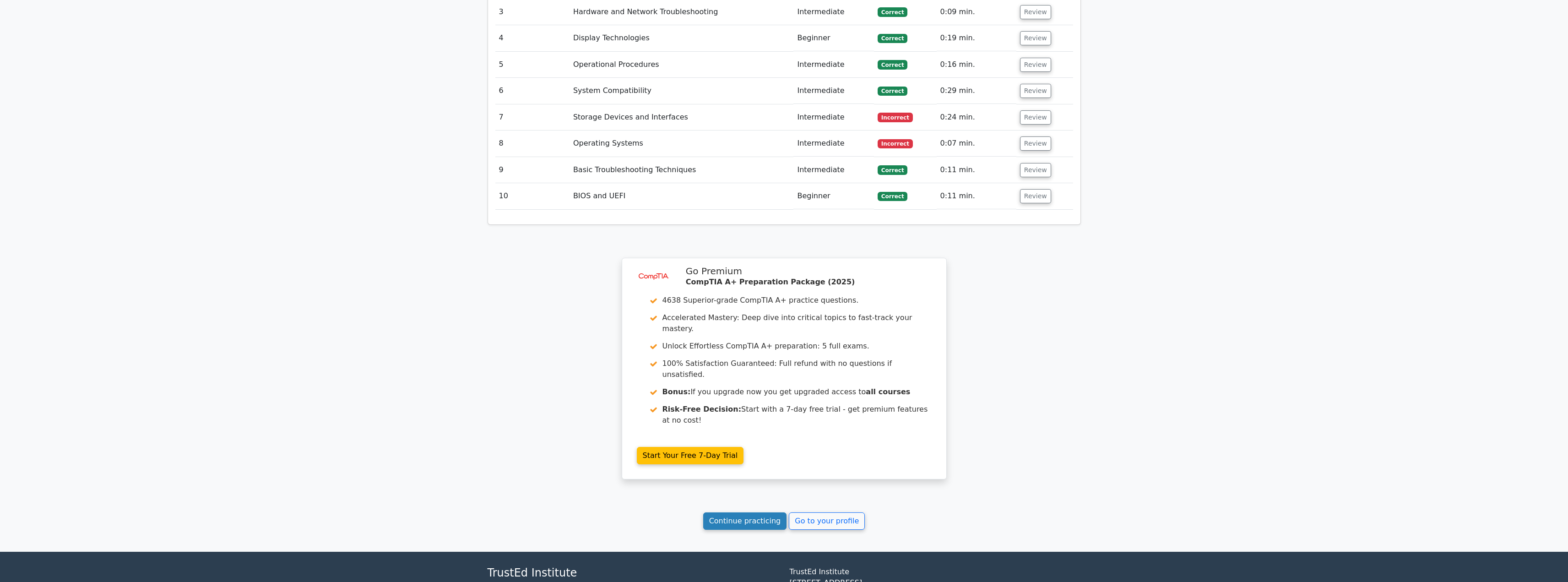
click at [756, 512] on link "Continue practicing" at bounding box center [745, 521] width 84 height 17
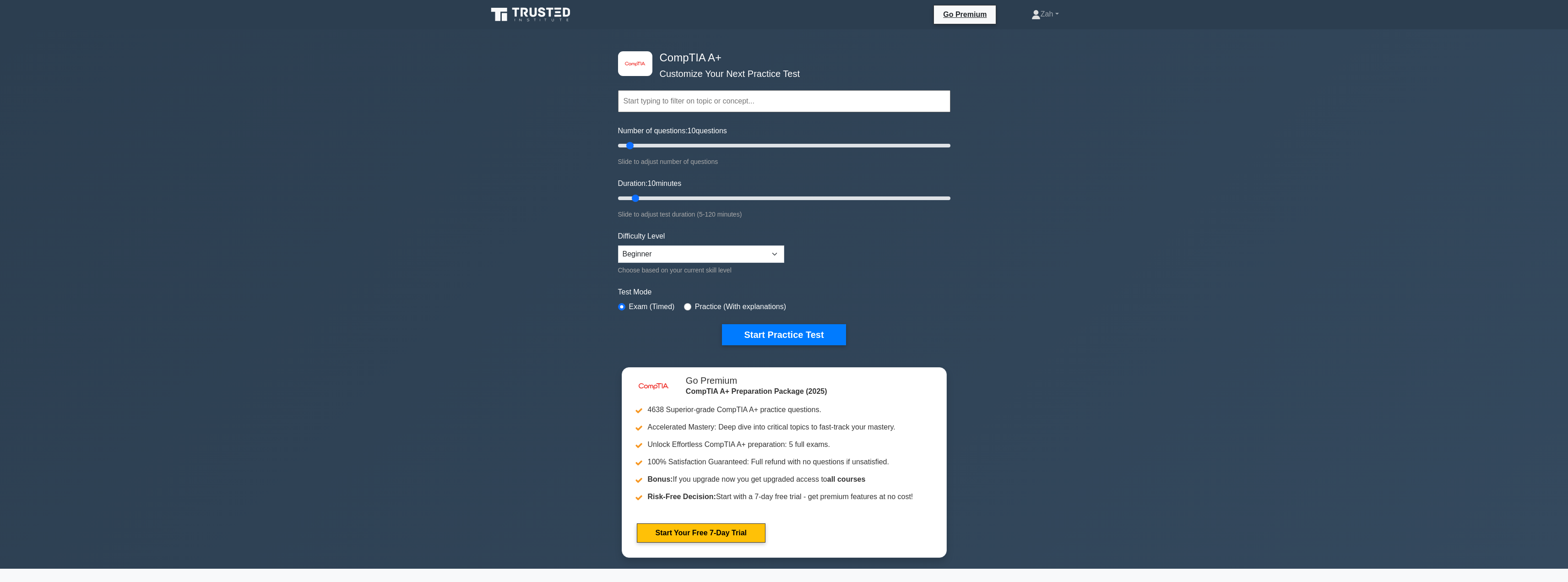
drag, startPoint x: 713, startPoint y: 101, endPoint x: 708, endPoint y: 110, distance: 10.3
click at [713, 101] on input "text" at bounding box center [784, 101] width 333 height 22
click at [675, 247] on select "Beginner Intermediate Expert" at bounding box center [701, 254] width 166 height 17
click at [661, 256] on select "Beginner Intermediate Expert" at bounding box center [701, 254] width 166 height 17
select select "expert"
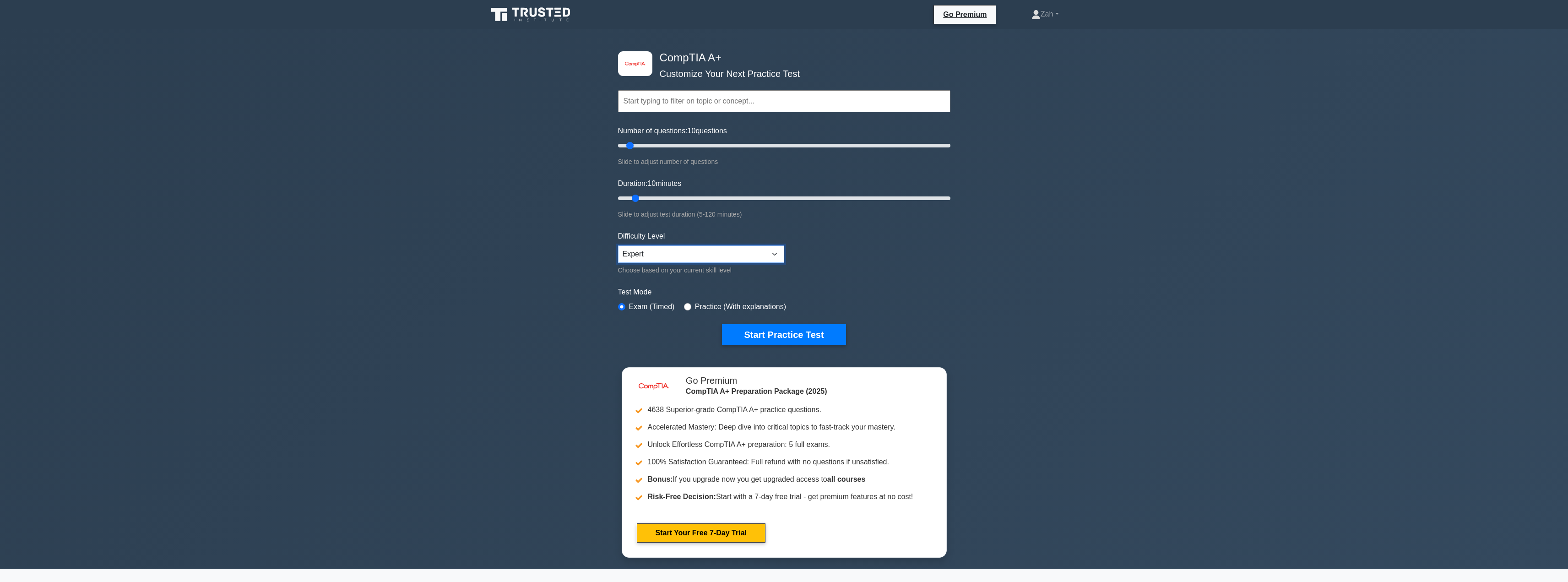
click at [618, 245] on select "Beginner Intermediate Expert" at bounding box center [701, 254] width 166 height 17
click at [787, 335] on button "Start Practice Test" at bounding box center [784, 334] width 123 height 21
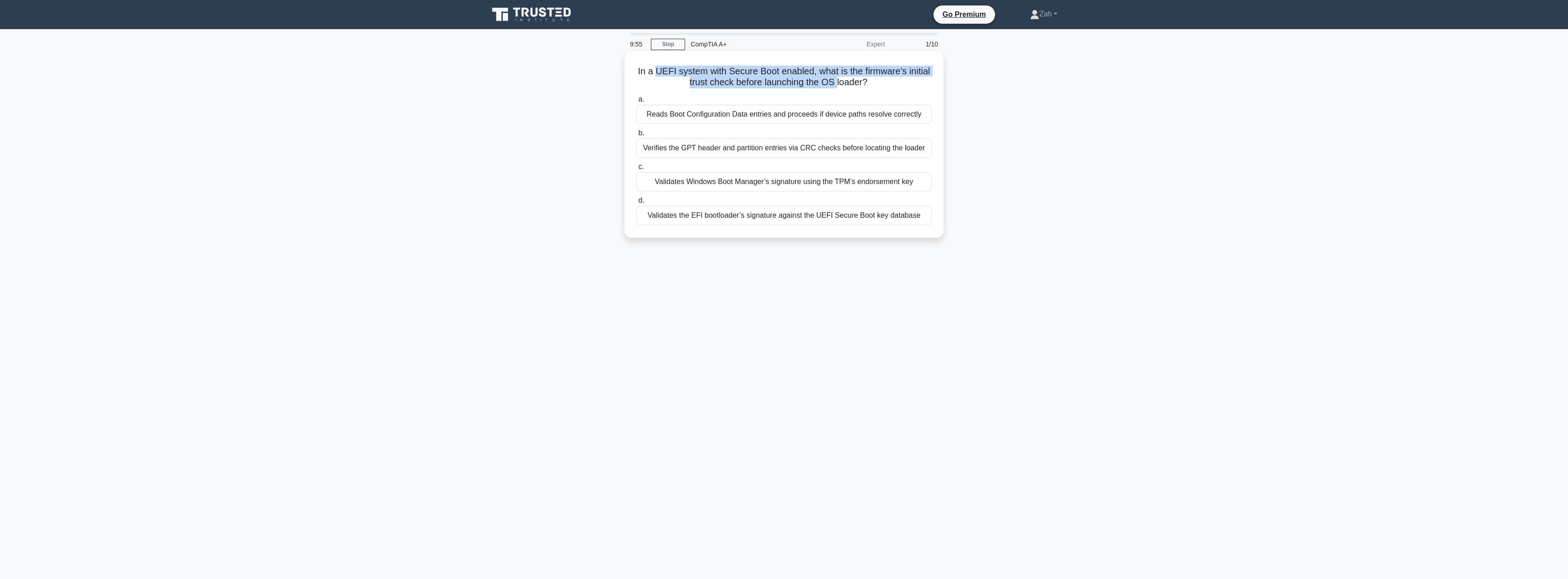
drag, startPoint x: 654, startPoint y: 70, endPoint x: 838, endPoint y: 83, distance: 184.5
click at [838, 83] on h5 "In a UEFI system with Secure Boot enabled, what is the firmware’s initial trust…" at bounding box center [784, 77] width 297 height 23
click at [805, 218] on div "Validates the EFI bootloader’s signature against the UEFI Secure Boot key datab…" at bounding box center [783, 215] width 295 height 19
click at [636, 204] on input "d. Validates the EFI bootloader’s signature against the UEFI Secure Boot key da…" at bounding box center [636, 201] width 0 height 6
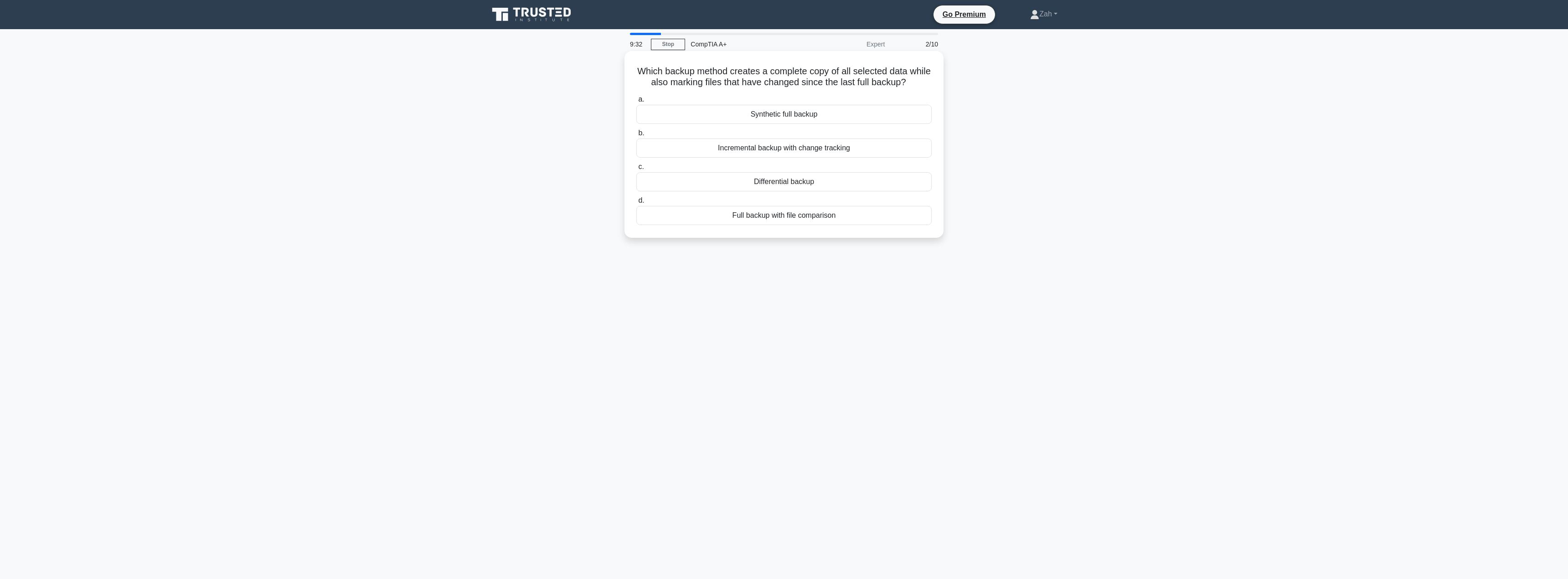
click at [803, 225] on div "Full backup with file comparison" at bounding box center [783, 215] width 295 height 19
click at [636, 204] on input "d. Full backup with file comparison" at bounding box center [636, 201] width 0 height 6
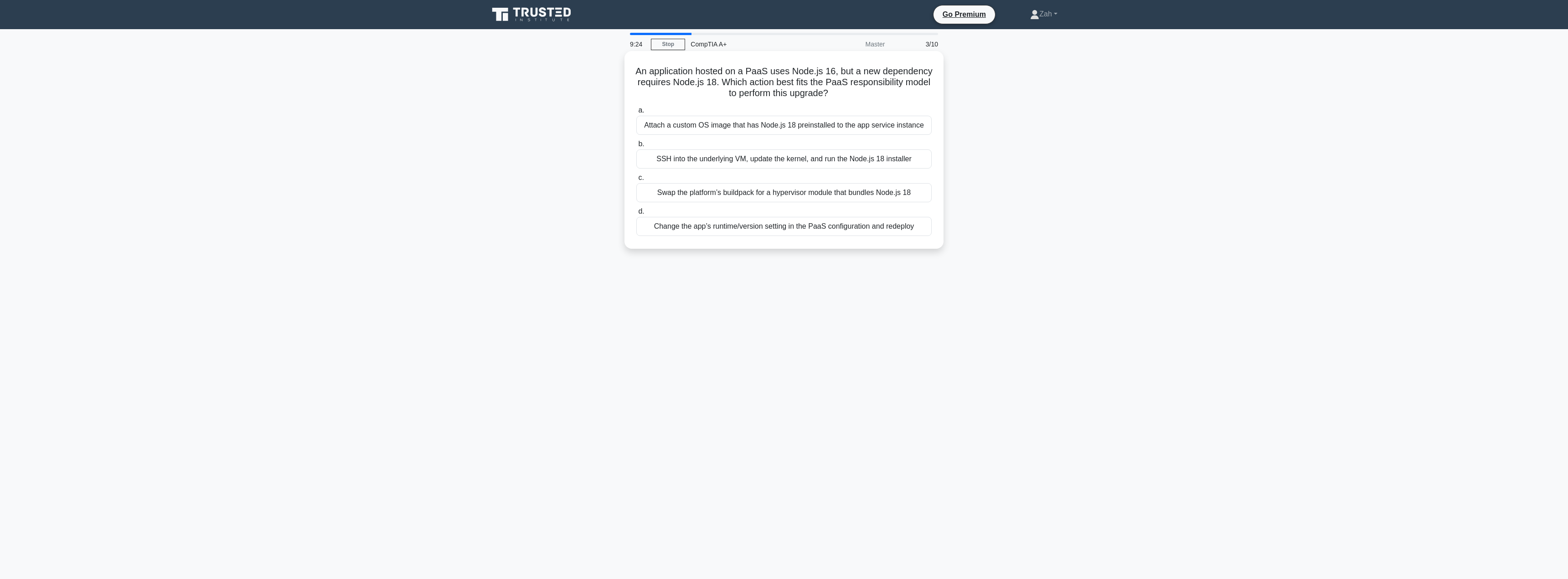
drag, startPoint x: 651, startPoint y: 72, endPoint x: 878, endPoint y: 95, distance: 228.2
click at [878, 95] on h5 "An application hosted on a PaaS uses Node.js 16, but a new dependency requires …" at bounding box center [784, 82] width 297 height 33
copy h5 "An application hosted on a PaaS uses Node.js 16, but a new dependency requires …"
click at [765, 266] on div "9:14 Stop CompTIA A+ Master 3/10 An application hosted on a PaaS uses Node.js 1…" at bounding box center [784, 260] width 601 height 456
click at [743, 162] on div "SSH into the underlying VM, update the kernel, and run the Node.js 18 installer" at bounding box center [783, 159] width 295 height 19
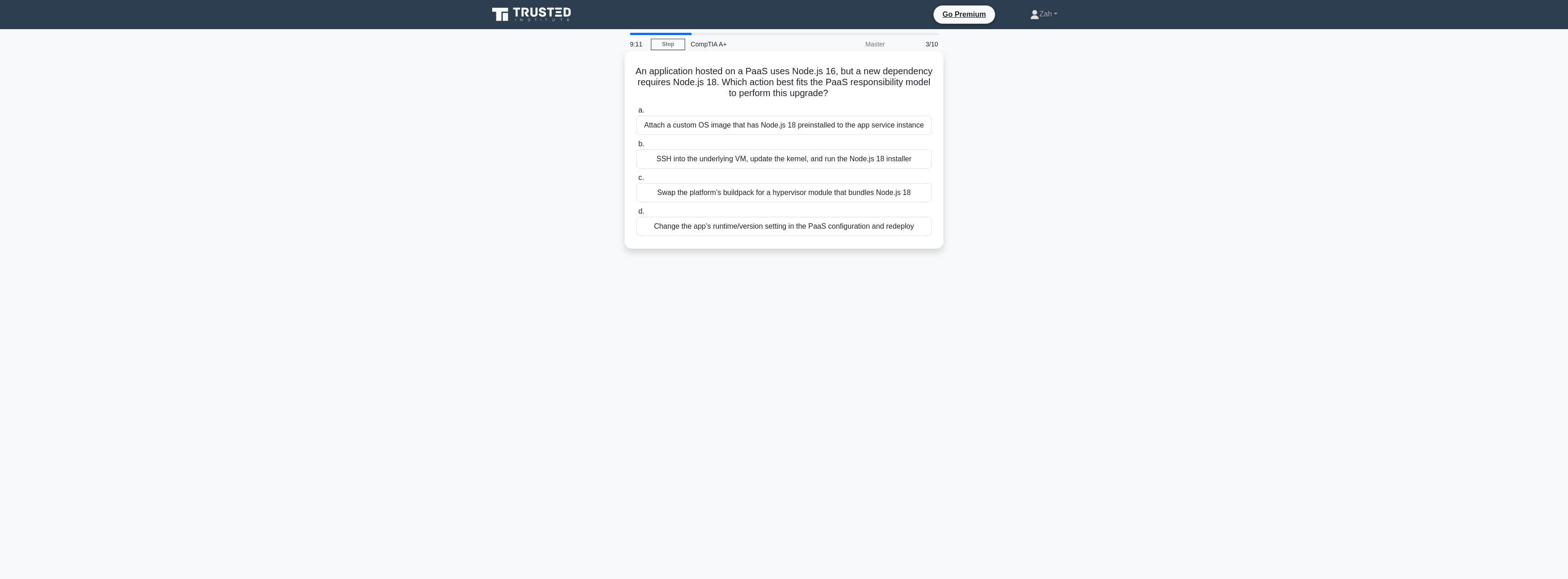
click at [636, 147] on input "b. SSH into the underlying VM, update the kernel, and run the Node.js 18 instal…" at bounding box center [636, 144] width 0 height 6
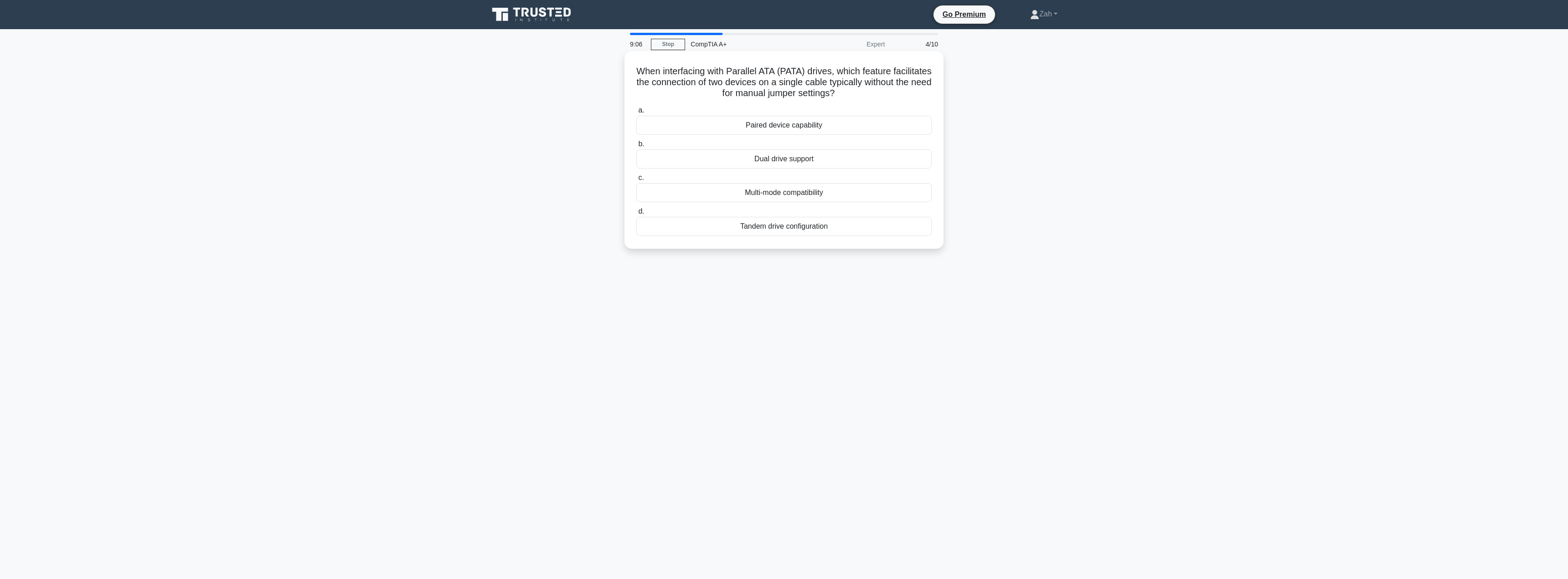
drag, startPoint x: 724, startPoint y: 72, endPoint x: 882, endPoint y: 92, distance: 159.3
click at [882, 92] on h5 "When interfacing with Parallel ATA (PATA) drives, which feature facilitates the…" at bounding box center [784, 82] width 297 height 33
click at [845, 92] on icon ".spinner_0XTQ{transform-origin:center;animation:spinner_y6GP .75s linear infini…" at bounding box center [840, 94] width 11 height 11
drag, startPoint x: 701, startPoint y: 79, endPoint x: 801, endPoint y: 92, distance: 100.8
click at [788, 89] on h5 "When interfacing with Parallel ATA (PATA) drives, which feature facilitates the…" at bounding box center [784, 82] width 297 height 33
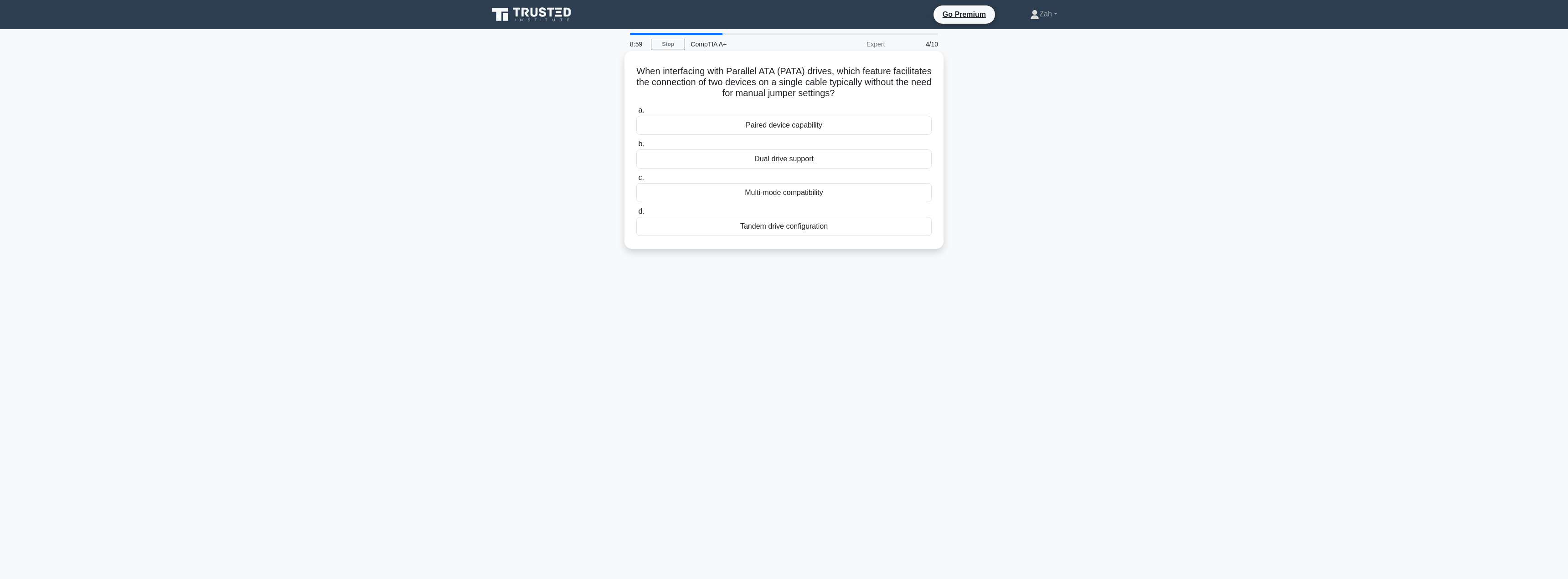
click at [803, 92] on h5 "When interfacing with Parallel ATA (PATA) drives, which feature facilitates the…" at bounding box center [784, 82] width 297 height 33
click at [784, 193] on div "Multi-mode compatibility" at bounding box center [783, 192] width 295 height 19
click at [636, 181] on input "c. Multi-mode compatibility" at bounding box center [636, 178] width 0 height 6
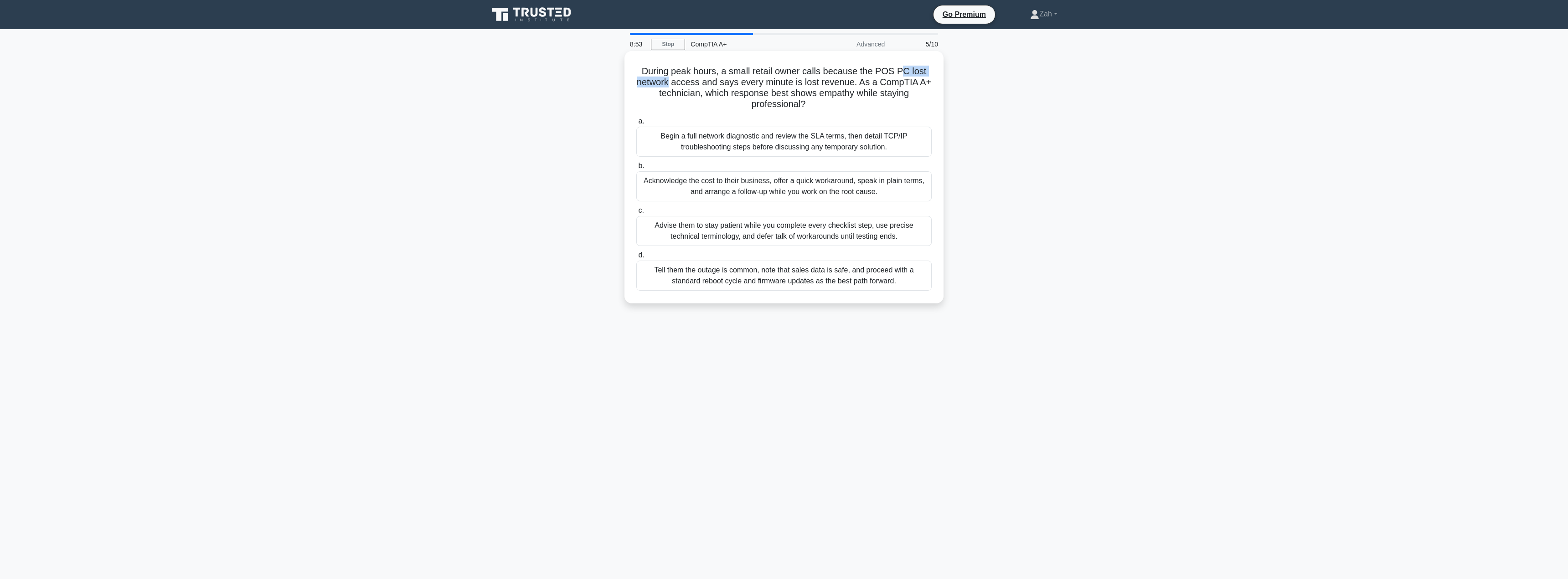
drag, startPoint x: 669, startPoint y: 79, endPoint x: 873, endPoint y: 75, distance: 204.0
click at [905, 67] on h5 "During peak hours, a small retail owner calls because the POS PC lost network a…" at bounding box center [784, 88] width 297 height 44
drag, startPoint x: 834, startPoint y: 81, endPoint x: 823, endPoint y: 83, distance: 11.2
click at [833, 81] on h5 "During peak hours, a small retail owner calls because the POS PC lost network a…" at bounding box center [784, 88] width 297 height 44
click at [751, 177] on div "Acknowledge the cost to their business, offer a quick workaround, speak in plai…" at bounding box center [783, 186] width 295 height 30
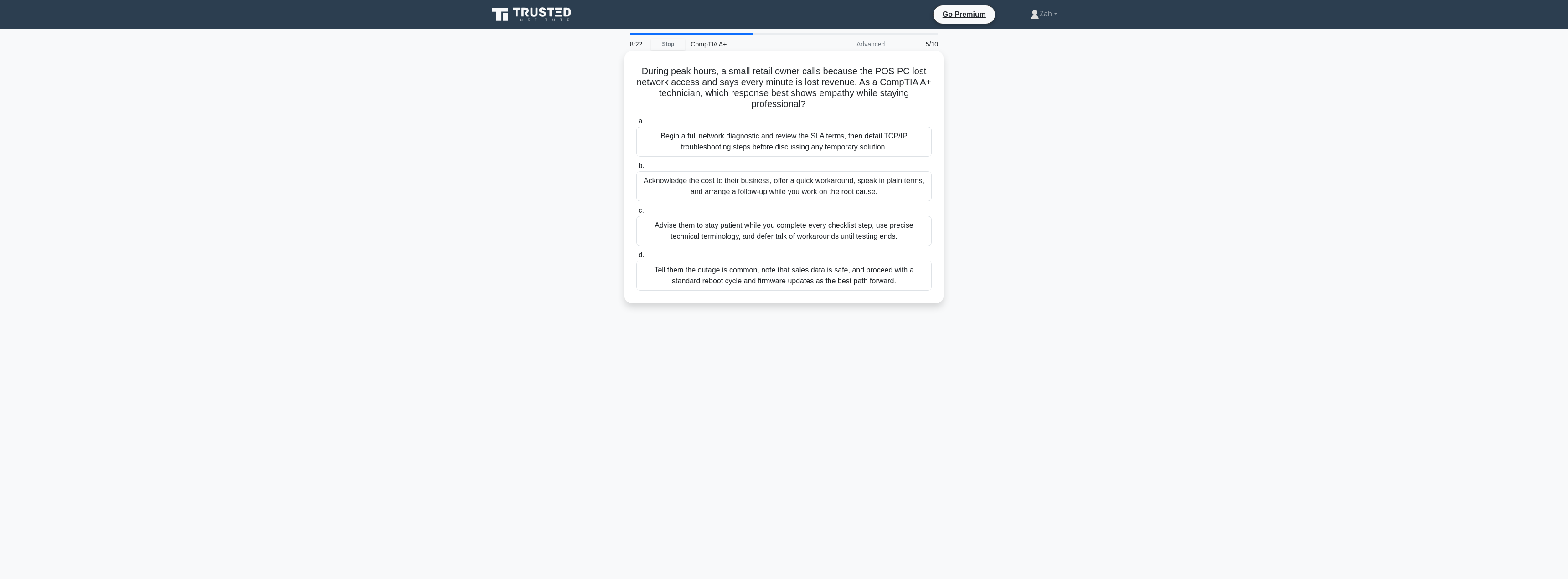
click at [636, 169] on input "b. Acknowledge the cost to their business, offer a quick workaround, speak in p…" at bounding box center [636, 166] width 0 height 6
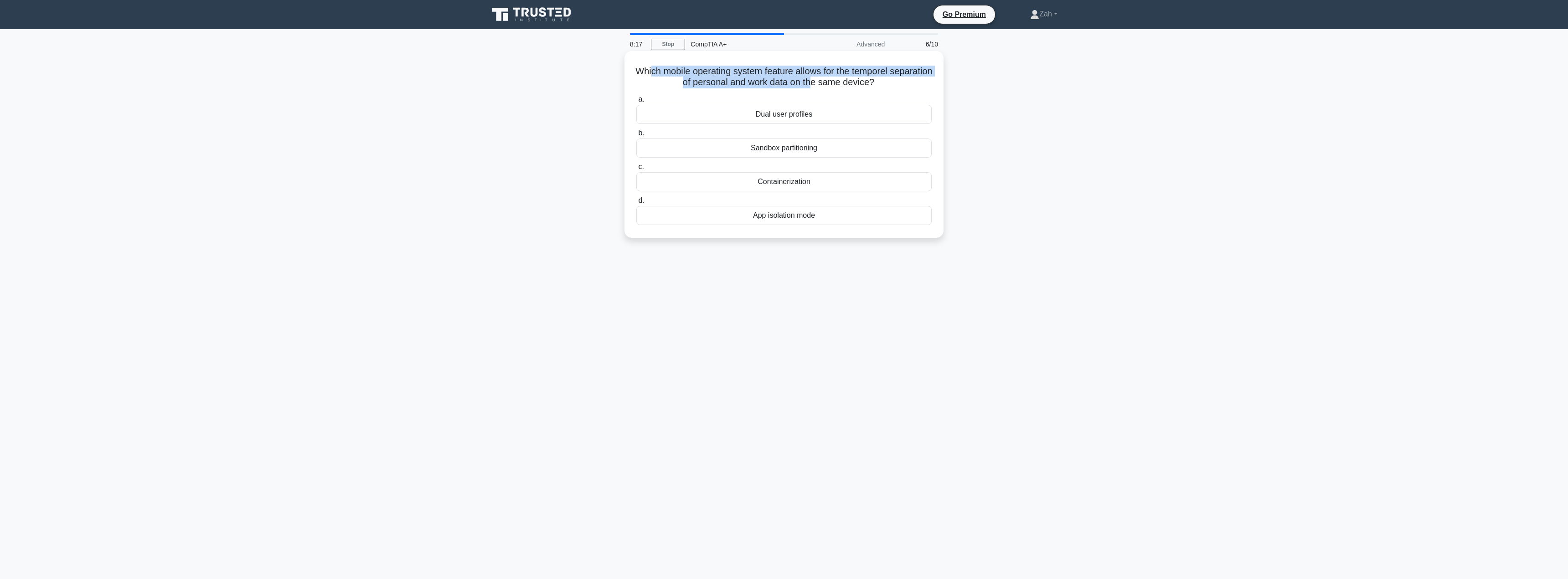
drag, startPoint x: 669, startPoint y: 66, endPoint x: 837, endPoint y: 84, distance: 169.0
click at [837, 84] on h5 "Which mobile operating system feature allows for the temporel separation of per…" at bounding box center [784, 77] width 297 height 23
click at [775, 113] on div "Dual user profiles" at bounding box center [783, 114] width 295 height 19
click at [636, 102] on input "a. Dual user profiles" at bounding box center [636, 100] width 0 height 6
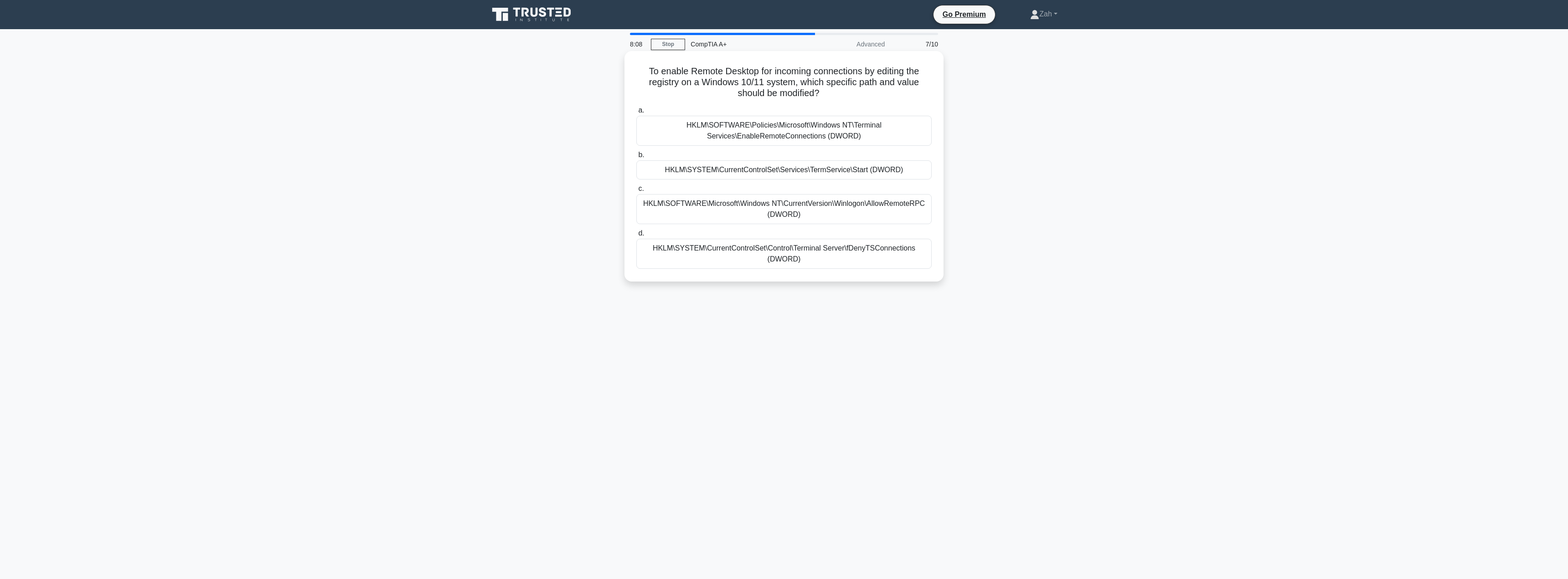
drag, startPoint x: 661, startPoint y: 77, endPoint x: 870, endPoint y: 89, distance: 209.3
click at [888, 89] on h5 "To enable Remote Desktop for incoming connections by editing the registry on a …" at bounding box center [784, 82] width 297 height 33
click at [870, 89] on h5 "To enable Remote Desktop for incoming connections by editing the registry on a …" at bounding box center [784, 82] width 297 height 33
click at [829, 171] on div "HKLM\SYSTEM\CurrentControlSet\Services\TermService\Start (DWORD)" at bounding box center [783, 170] width 295 height 19
click at [636, 158] on input "b. HKLM\SYSTEM\CurrentControlSet\Services\TermService\Start (DWORD)" at bounding box center [636, 155] width 0 height 6
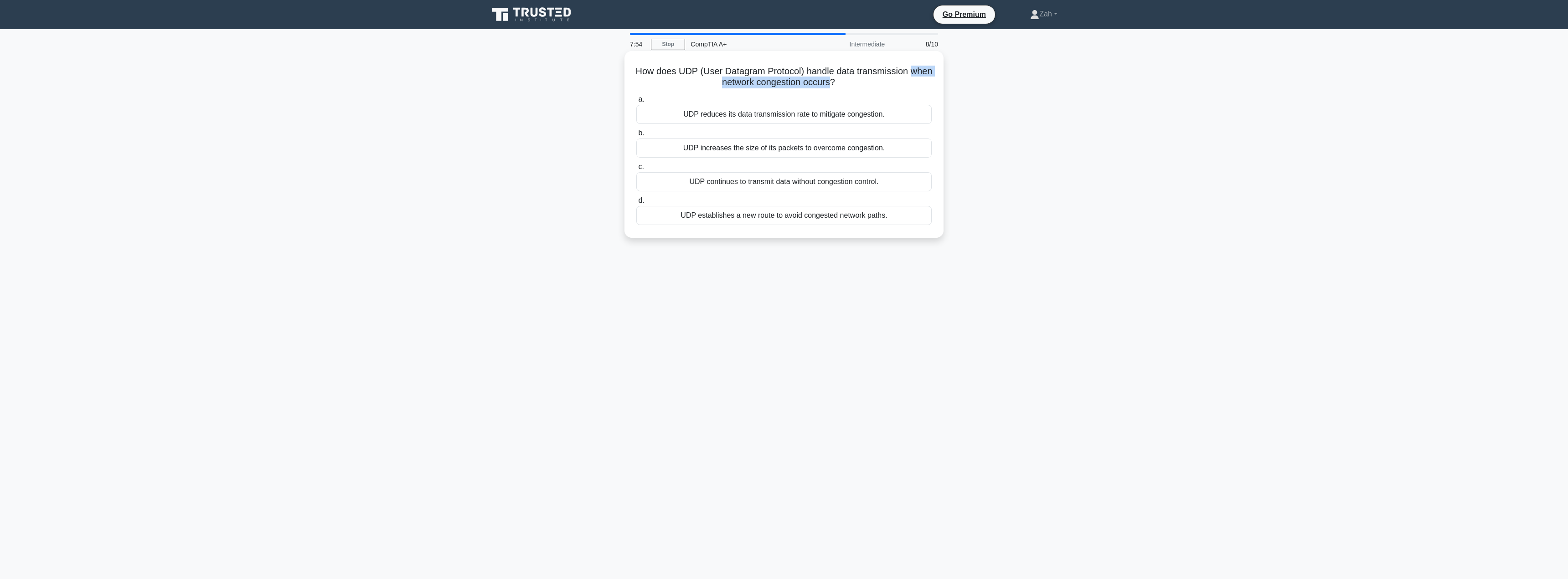
drag, startPoint x: 669, startPoint y: 79, endPoint x: 844, endPoint y: 81, distance: 175.0
click at [844, 81] on h5 "How does UDP (User Datagram Protocol) handle data transmission when network con…" at bounding box center [784, 77] width 297 height 23
click at [765, 117] on div "UDP reduces its data transmission rate to mitigate congestion." at bounding box center [783, 114] width 295 height 19
click at [636, 102] on input "a. UDP reduces its data transmission rate to mitigate congestion." at bounding box center [636, 100] width 0 height 6
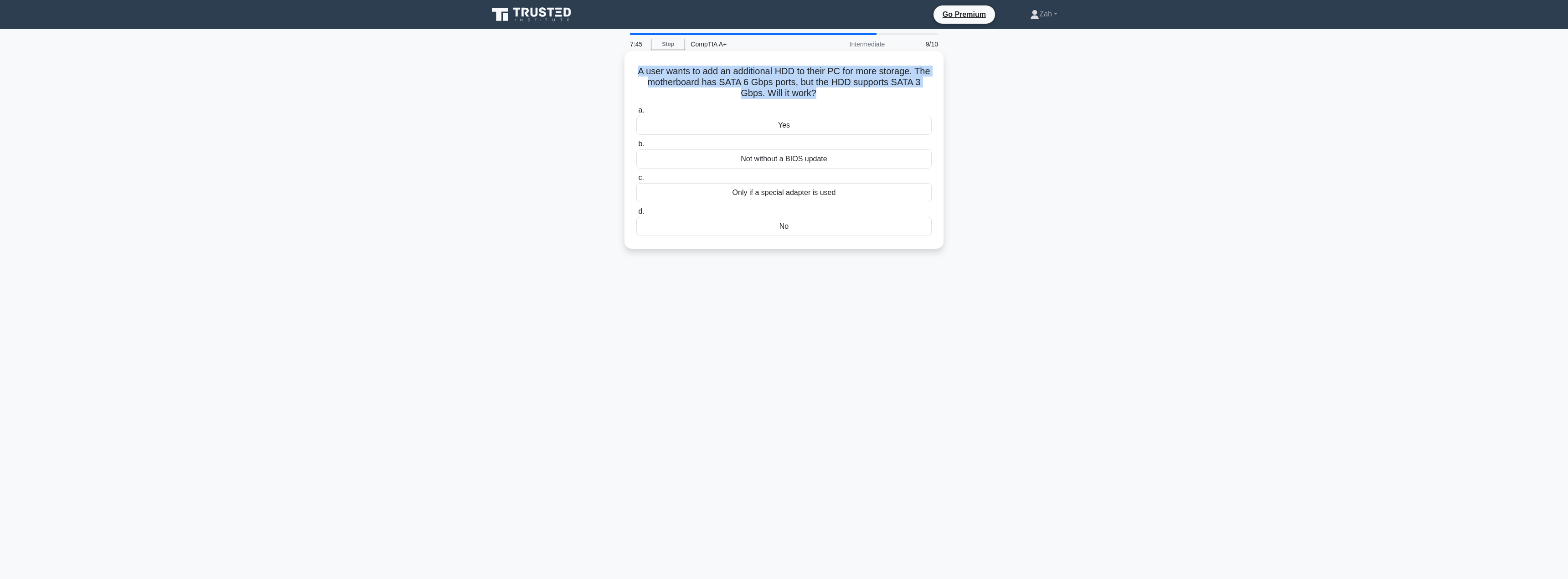
drag, startPoint x: 661, startPoint y: 70, endPoint x: 816, endPoint y: 91, distance: 156.4
click at [816, 91] on h5 "A user wants to add an additional HDD to their PC for more storage. The motherb…" at bounding box center [784, 82] width 297 height 33
drag, startPoint x: 816, startPoint y: 91, endPoint x: 618, endPoint y: 78, distance: 198.4
click at [618, 78] on div "A user wants to add an additional HDD to their PC for more storage. The motherb…" at bounding box center [784, 158] width 601 height 209
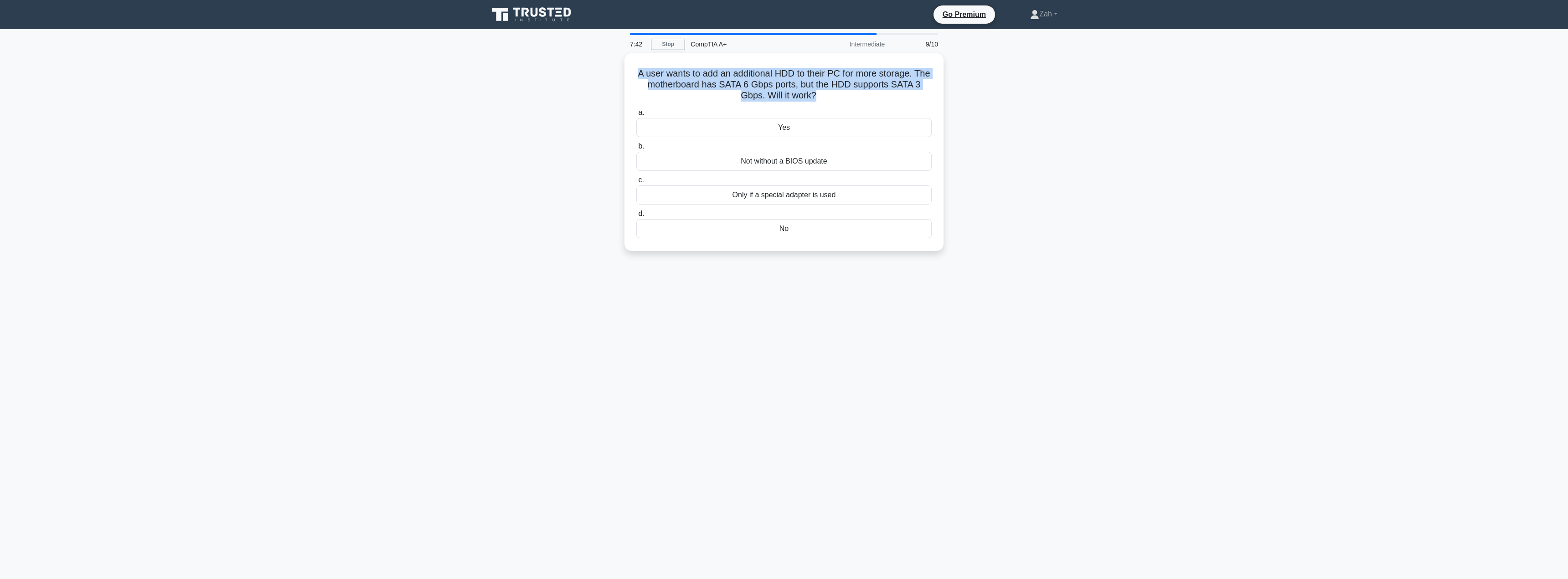
copy h5 "A user wants to add an additional HDD to their PC for more storage. The motherb…"
click at [875, 305] on div "7:32 Stop CompTIA A+ Intermediate 9/10 A user wants to add an additional HDD to…" at bounding box center [784, 260] width 601 height 456
click at [786, 127] on div "Yes" at bounding box center [783, 125] width 295 height 19
click at [636, 113] on input "a. Yes" at bounding box center [636, 111] width 0 height 6
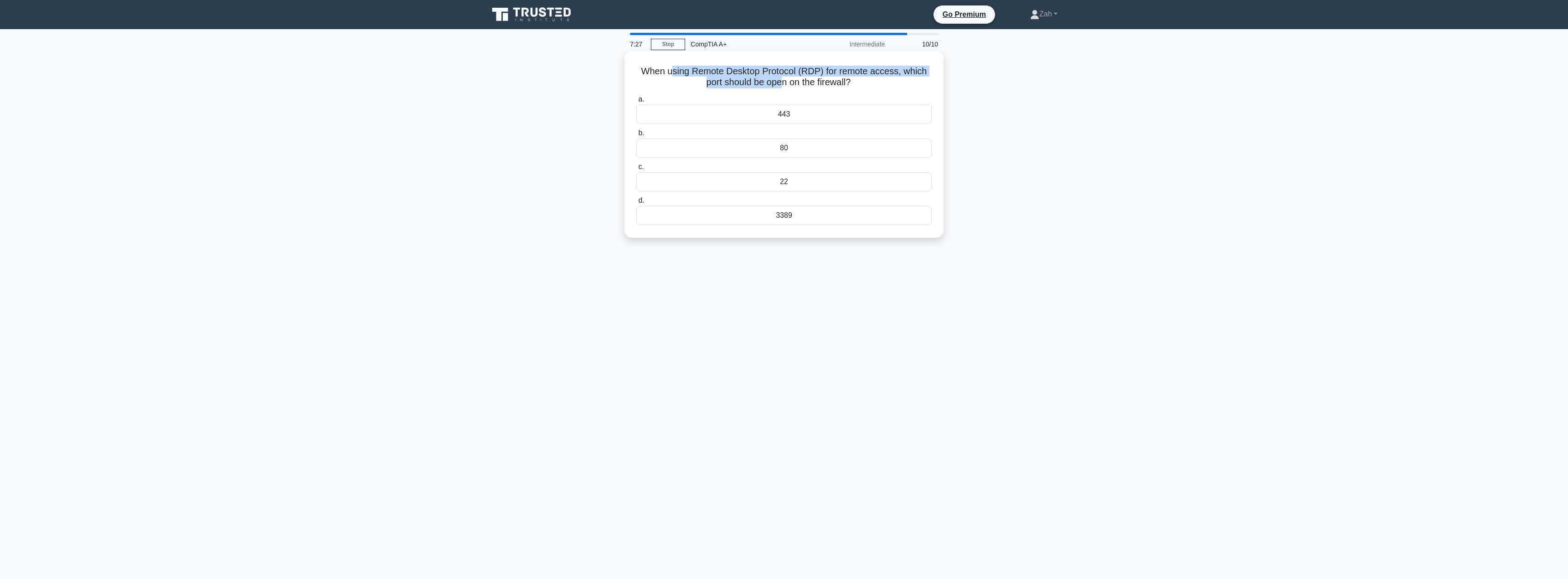
drag, startPoint x: 673, startPoint y: 72, endPoint x: 783, endPoint y: 83, distance: 110.5
click at [783, 83] on h5 "When using Remote Desktop Protocol (RDP) for remote access, which port should b…" at bounding box center [784, 77] width 297 height 23
click at [808, 85] on h5 "When using Remote Desktop Protocol (RDP) for remote access, which port should b…" at bounding box center [784, 77] width 297 height 23
click at [796, 221] on div "3389" at bounding box center [783, 215] width 295 height 19
click at [636, 204] on input "d. 3389" at bounding box center [636, 201] width 0 height 6
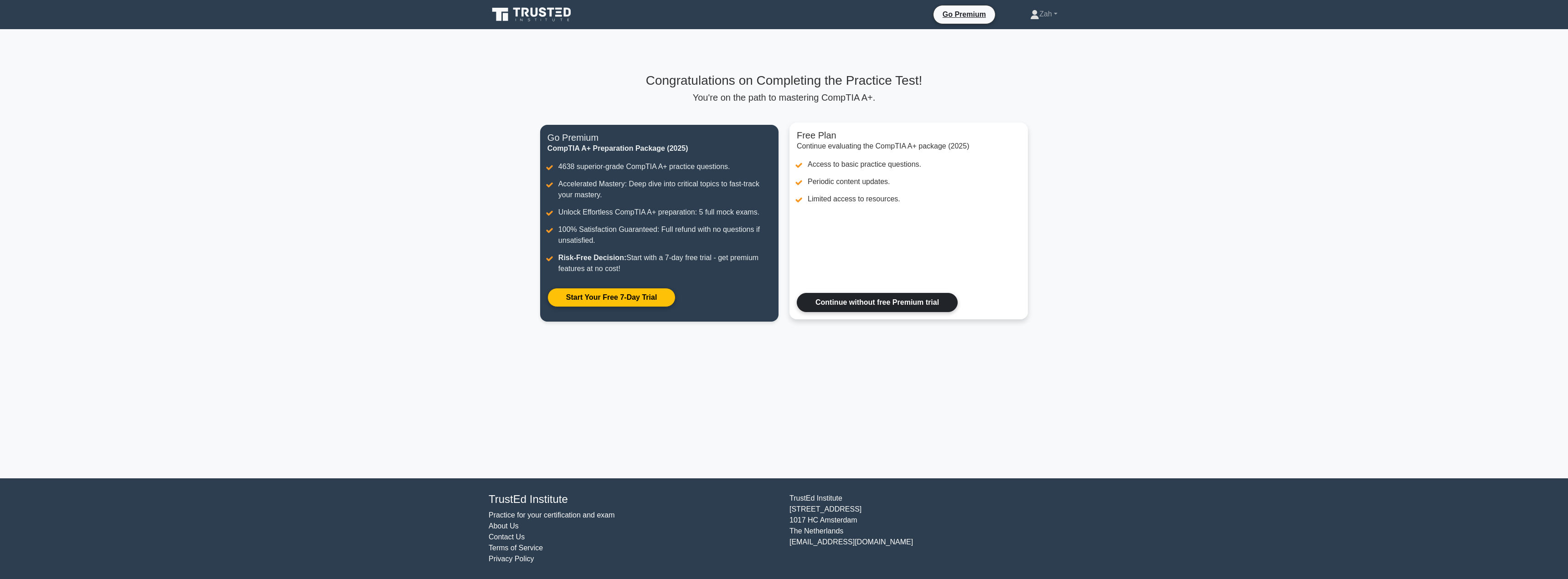
click at [861, 301] on link "Continue without free Premium trial" at bounding box center [877, 302] width 161 height 19
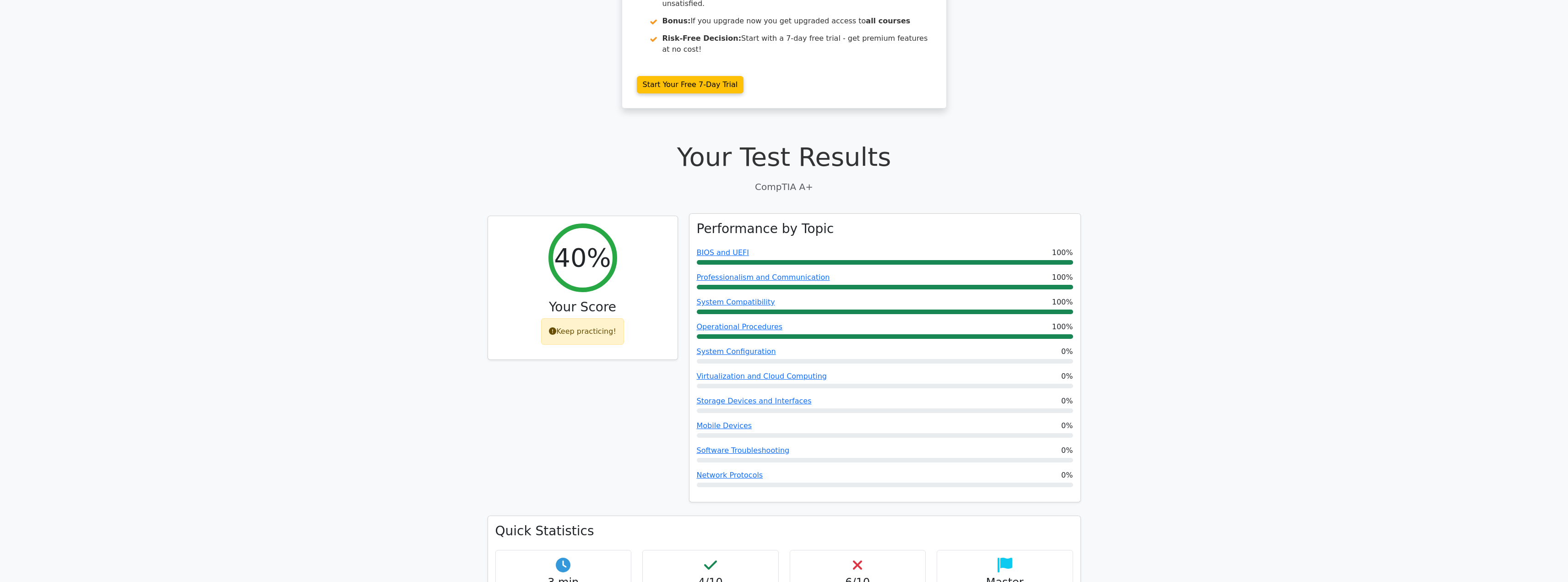
scroll to position [193, 0]
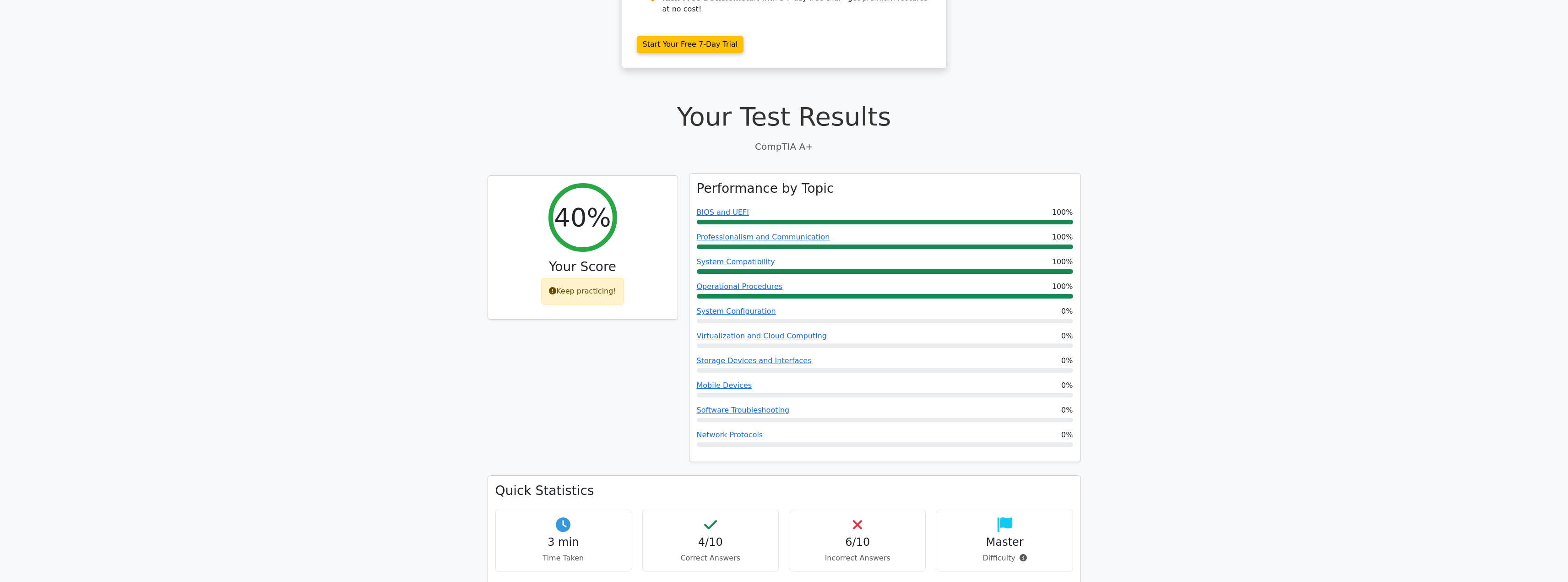
drag, startPoint x: 869, startPoint y: 273, endPoint x: 841, endPoint y: 326, distance: 59.9
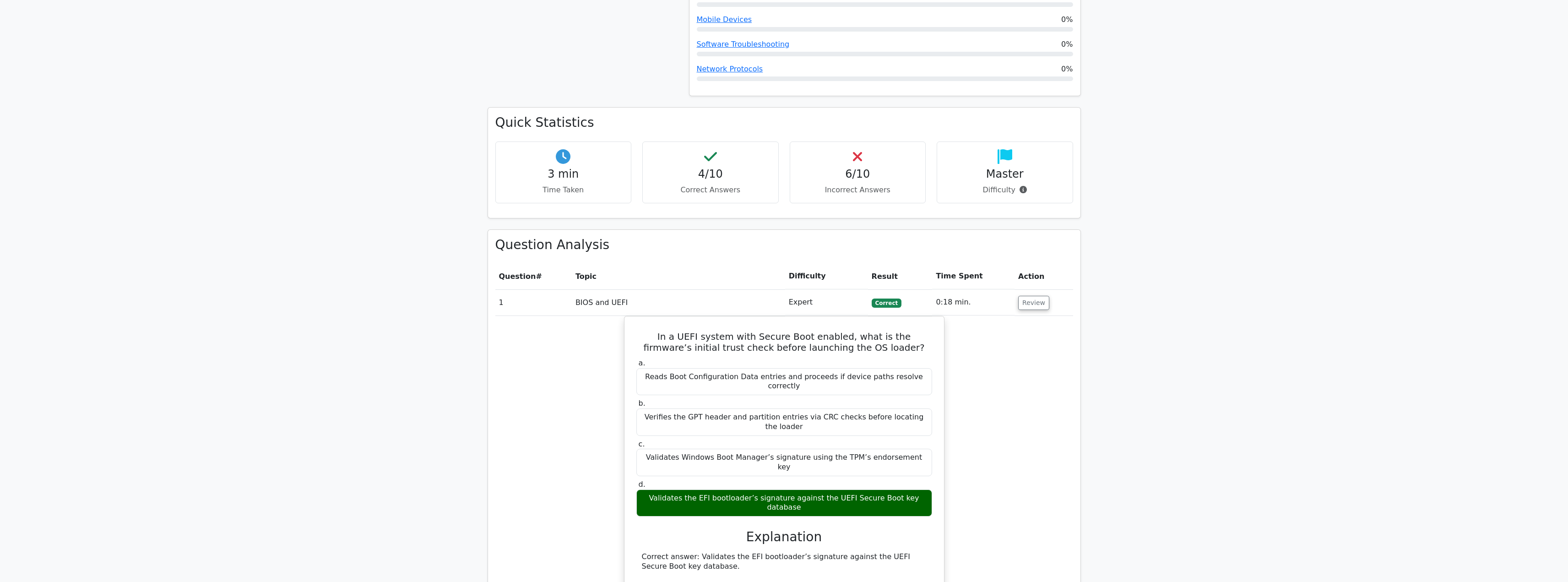
drag, startPoint x: 1182, startPoint y: 253, endPoint x: 1125, endPoint y: 350, distance: 112.5
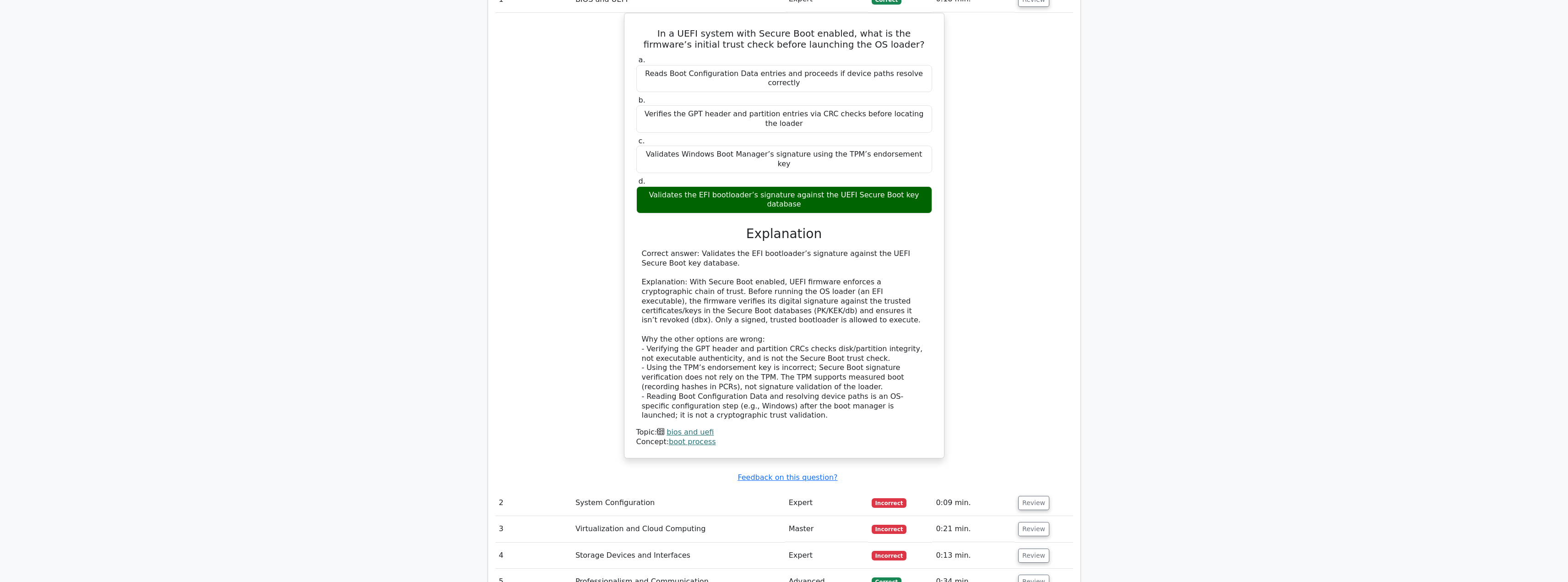
drag, startPoint x: 1071, startPoint y: 260, endPoint x: 1062, endPoint y: 301, distance: 42.0
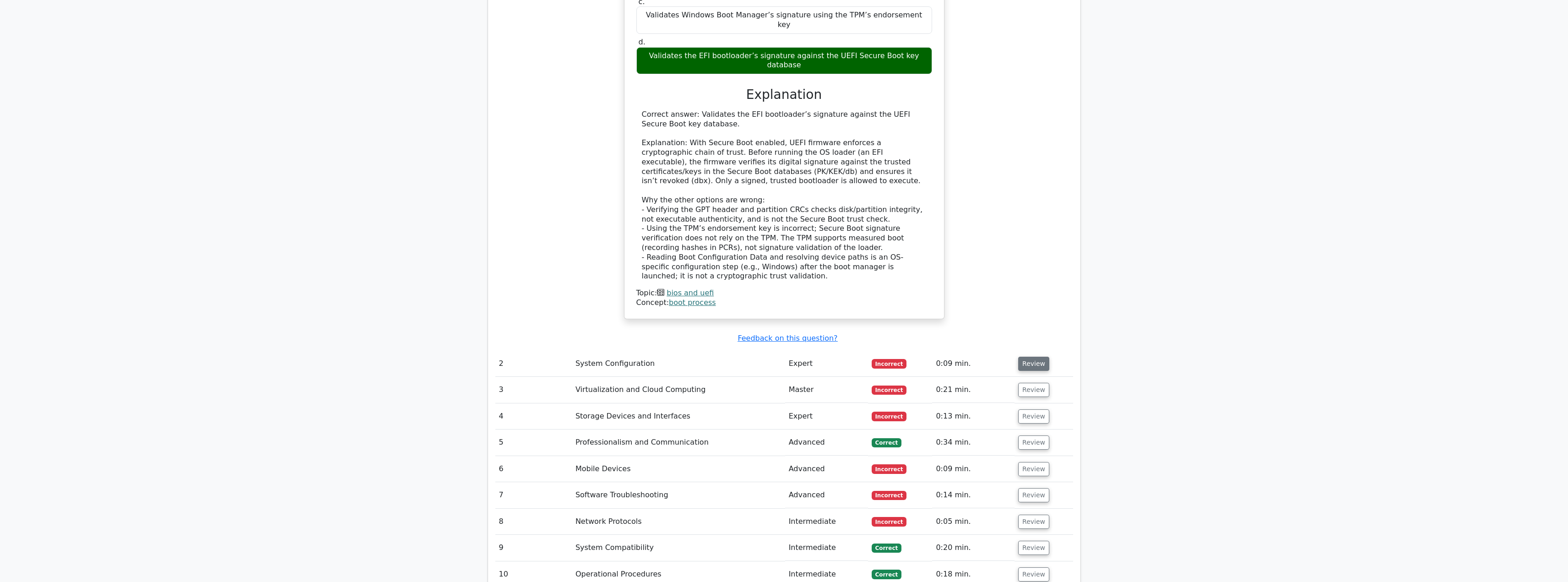
click at [1031, 356] on button "Review" at bounding box center [1033, 363] width 31 height 14
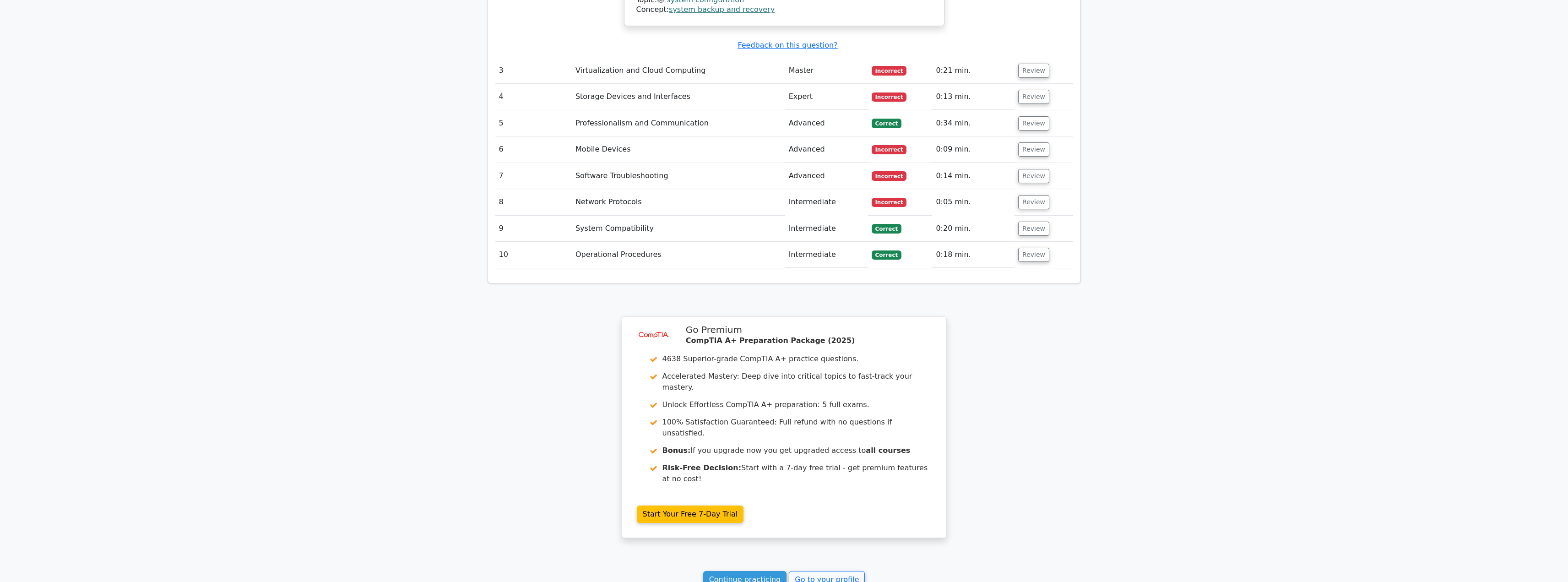
drag, startPoint x: 1121, startPoint y: 275, endPoint x: 1091, endPoint y: 284, distance: 31.3
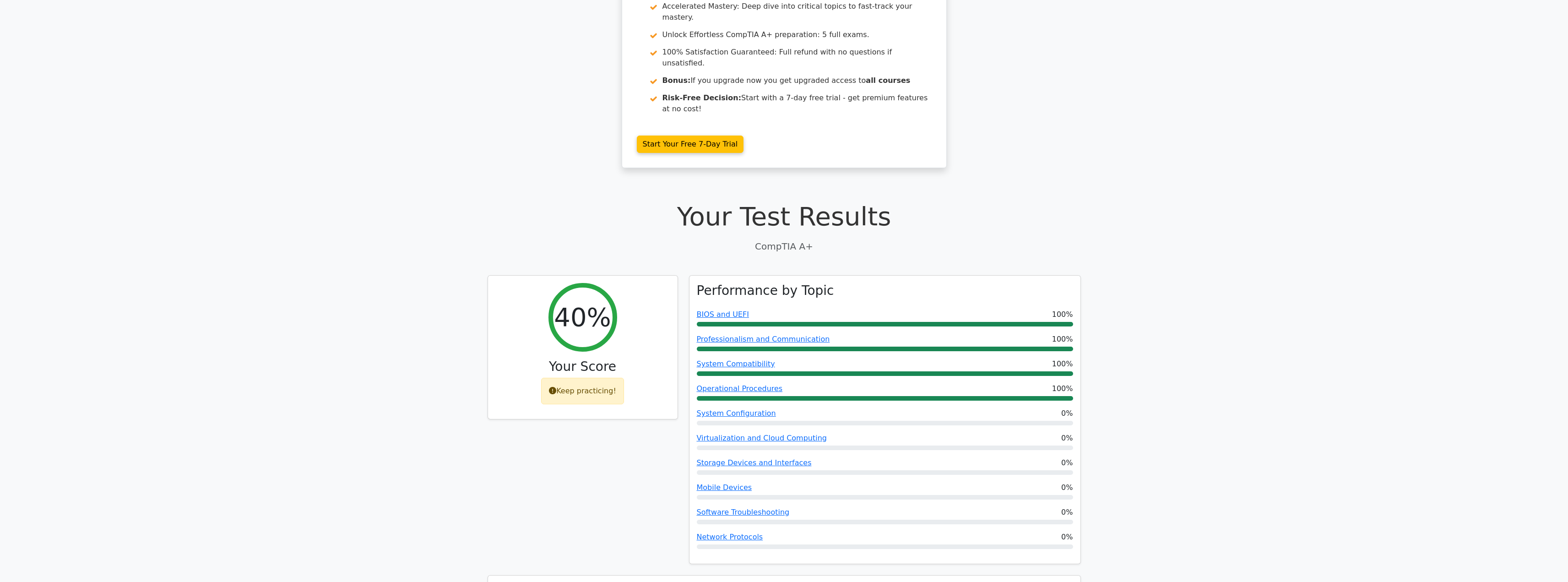
scroll to position [0, 0]
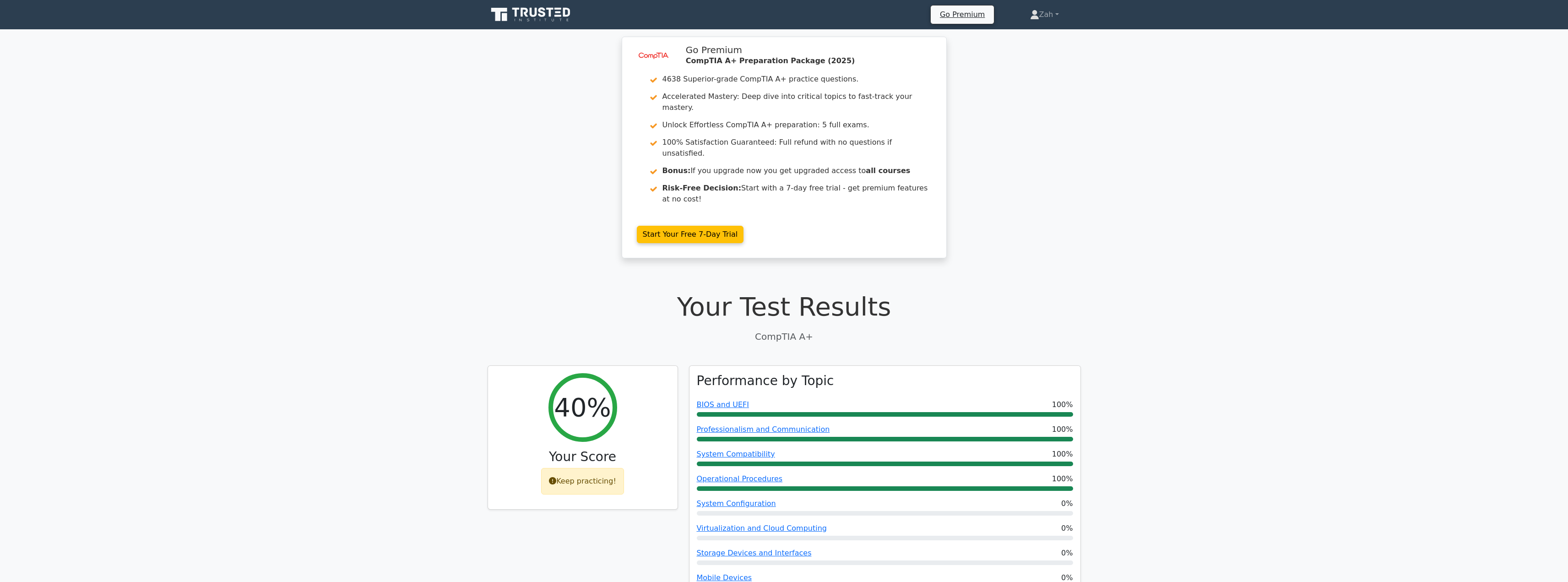
drag, startPoint x: 1089, startPoint y: 260, endPoint x: 1089, endPoint y: 111, distance: 149.0
click at [564, 466] on div "Keep practicing!" at bounding box center [583, 479] width 83 height 26
drag, startPoint x: 847, startPoint y: 280, endPoint x: 709, endPoint y: 290, distance: 138.4
click at [709, 291] on h1 "Your Test Results" at bounding box center [784, 306] width 593 height 31
click at [857, 291] on div "Your Test Results CompTIA A+" at bounding box center [784, 317] width 593 height 52
